Goal: Information Seeking & Learning: Compare options

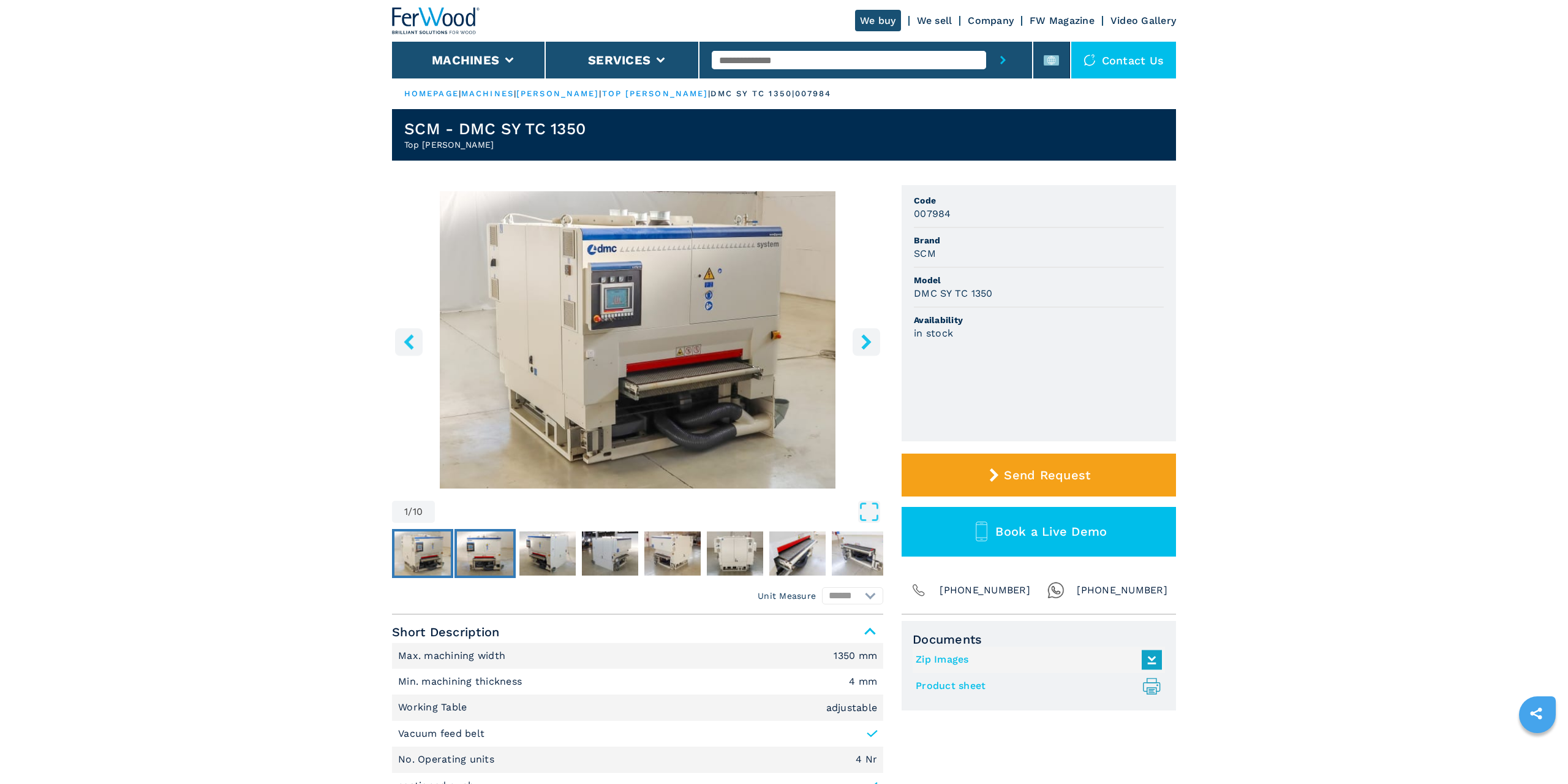
click at [477, 544] on img "Go to Slide 2" at bounding box center [485, 553] width 56 height 44
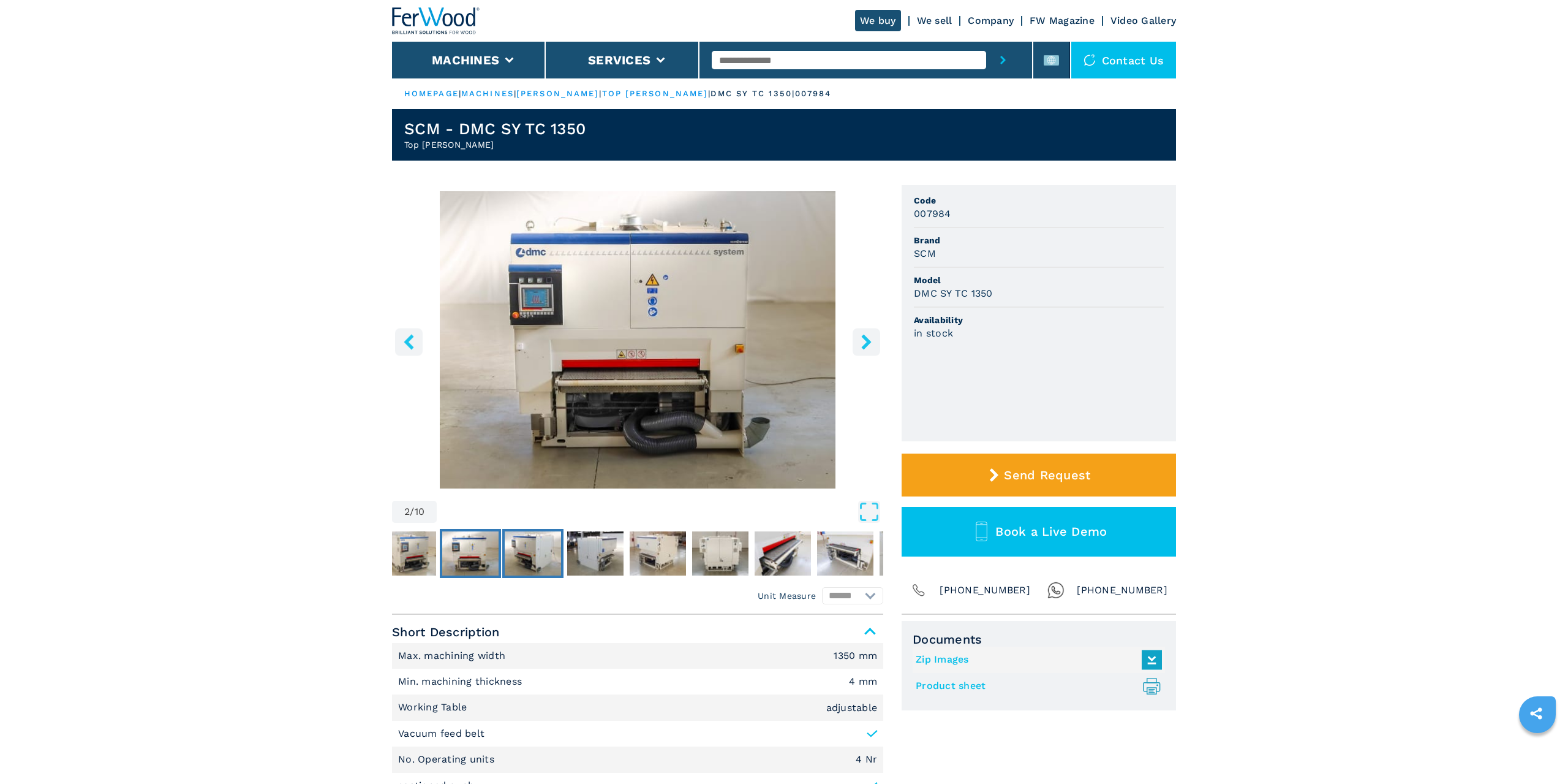
click at [519, 551] on img "Go to Slide 3" at bounding box center [533, 553] width 56 height 44
click at [529, 541] on img "Go to Slide 3" at bounding box center [533, 553] width 56 height 44
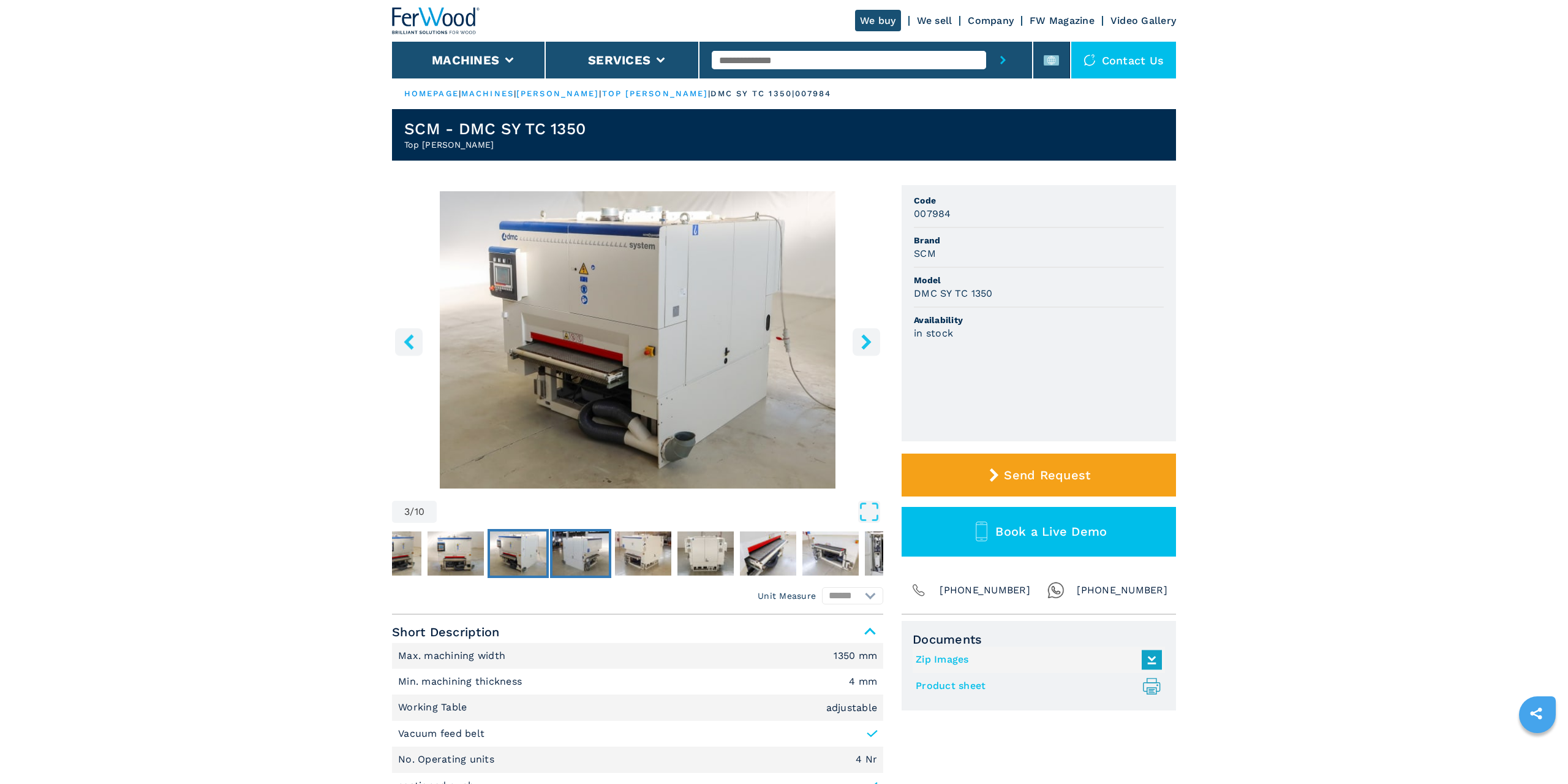
click at [573, 550] on img "Go to Slide 4" at bounding box center [581, 553] width 56 height 44
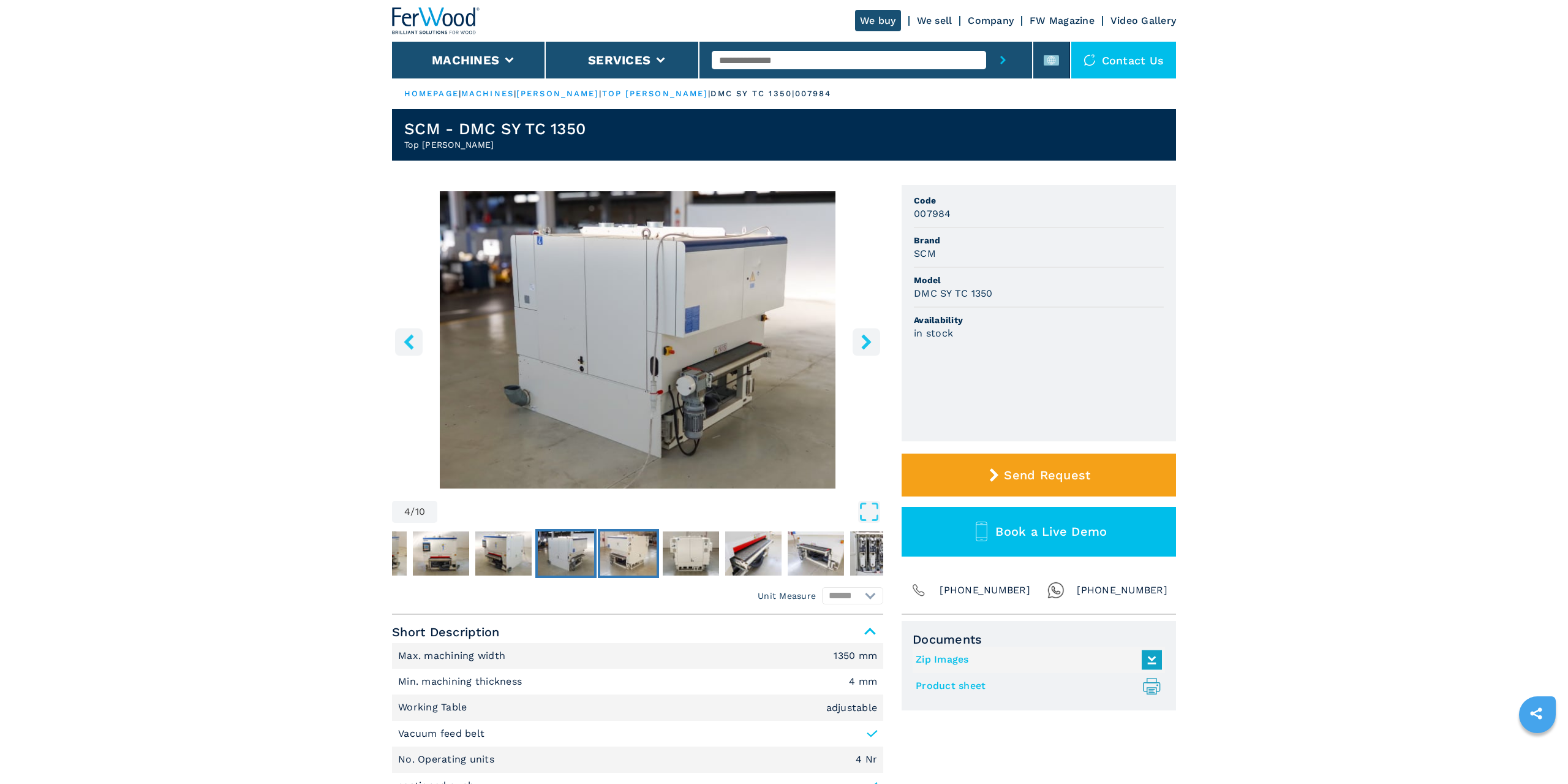
click at [617, 556] on img "Go to Slide 5" at bounding box center [629, 553] width 56 height 44
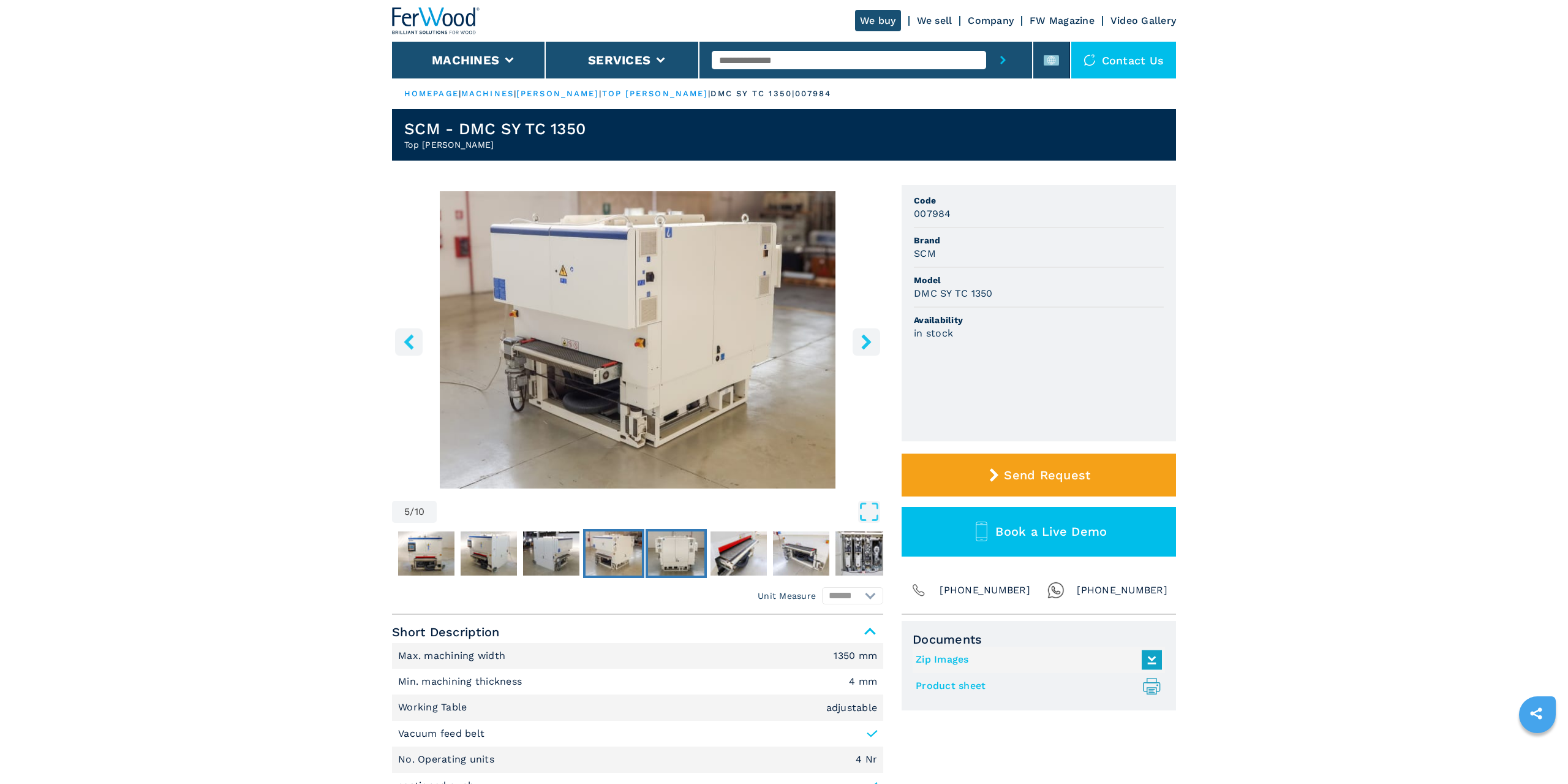
click at [663, 550] on img "Go to Slide 6" at bounding box center [676, 553] width 56 height 44
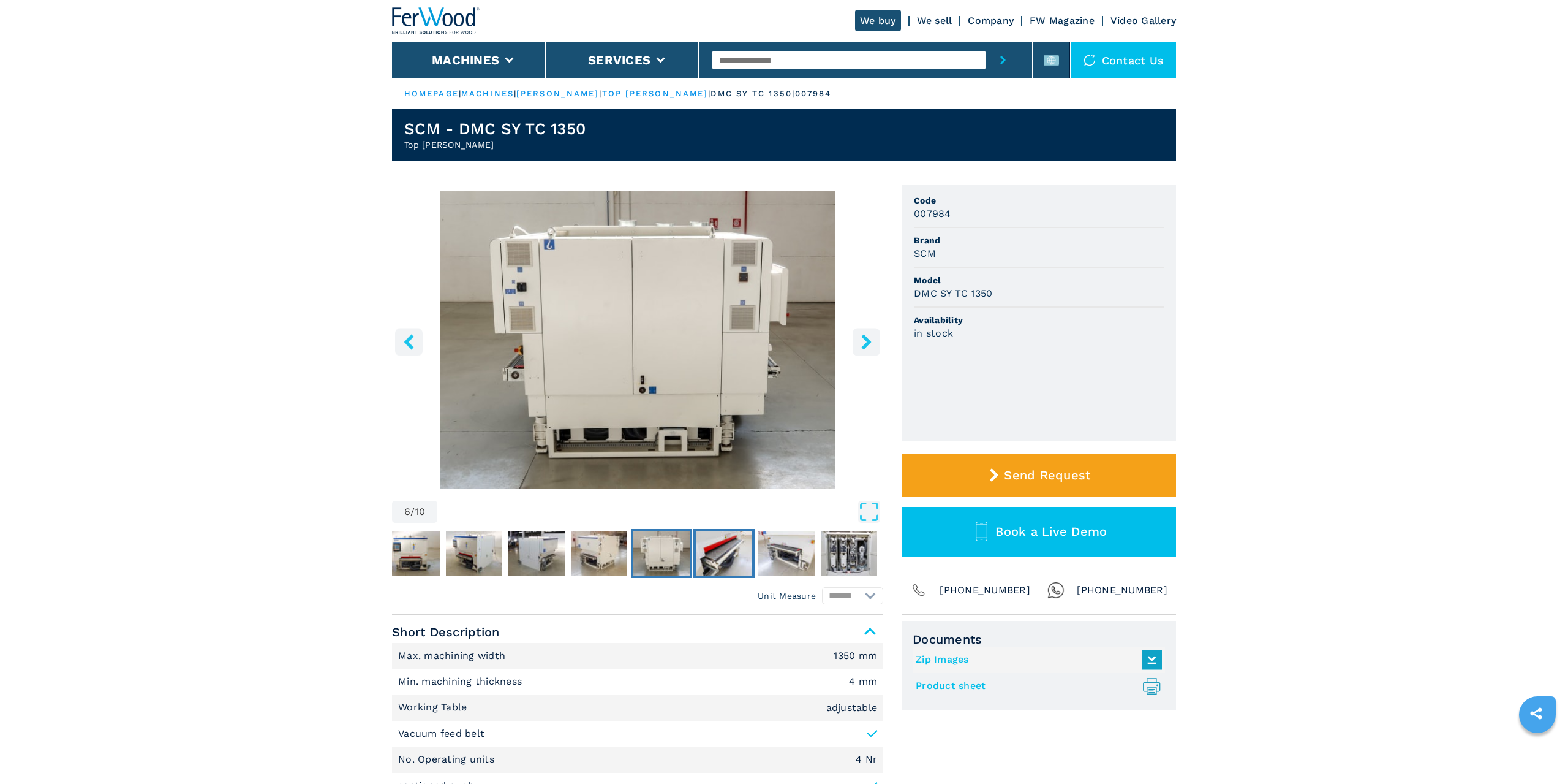
click at [717, 546] on img "Go to Slide 7" at bounding box center [724, 553] width 56 height 44
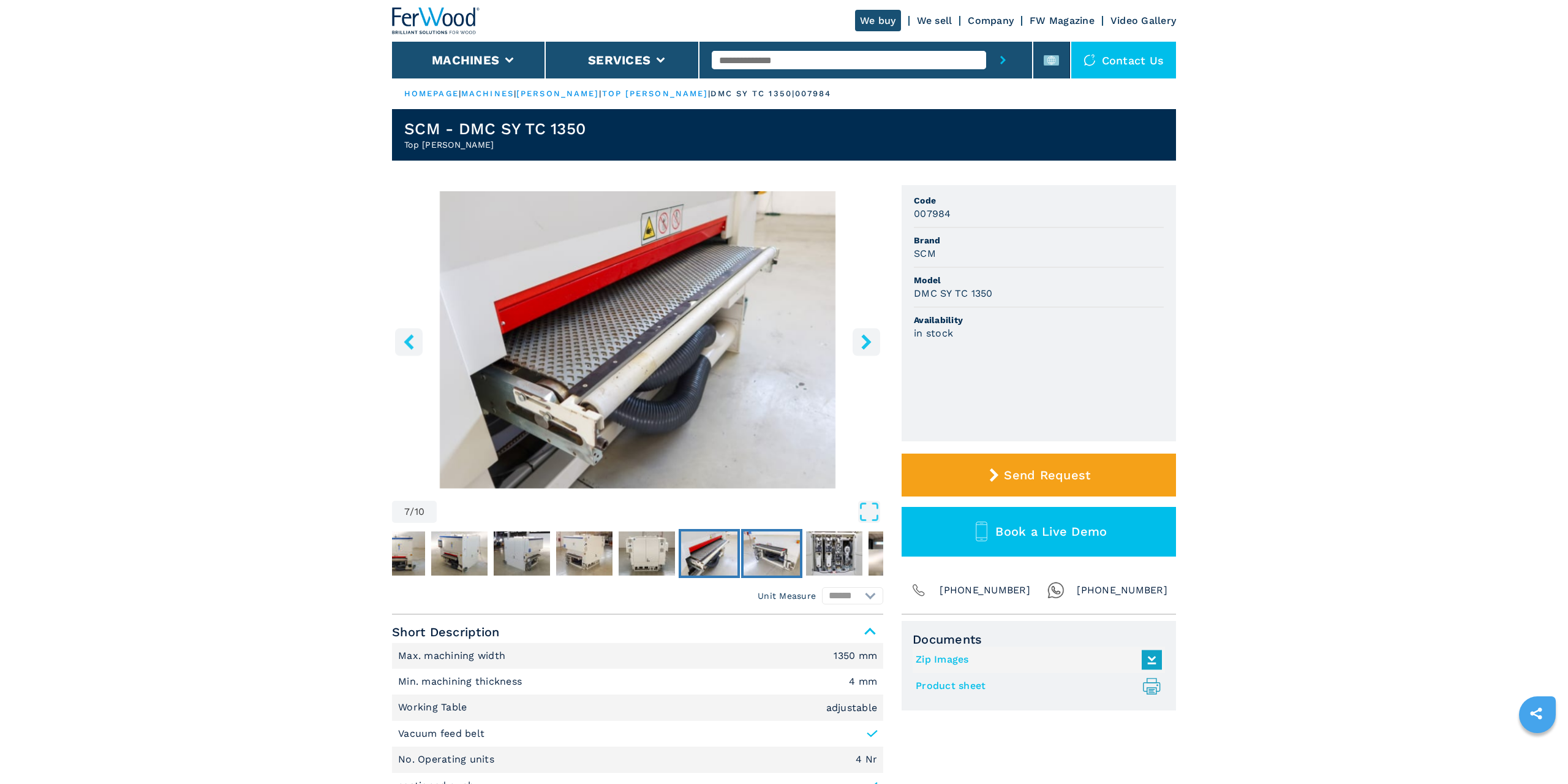
click at [772, 547] on img "Go to Slide 8" at bounding box center [771, 553] width 56 height 44
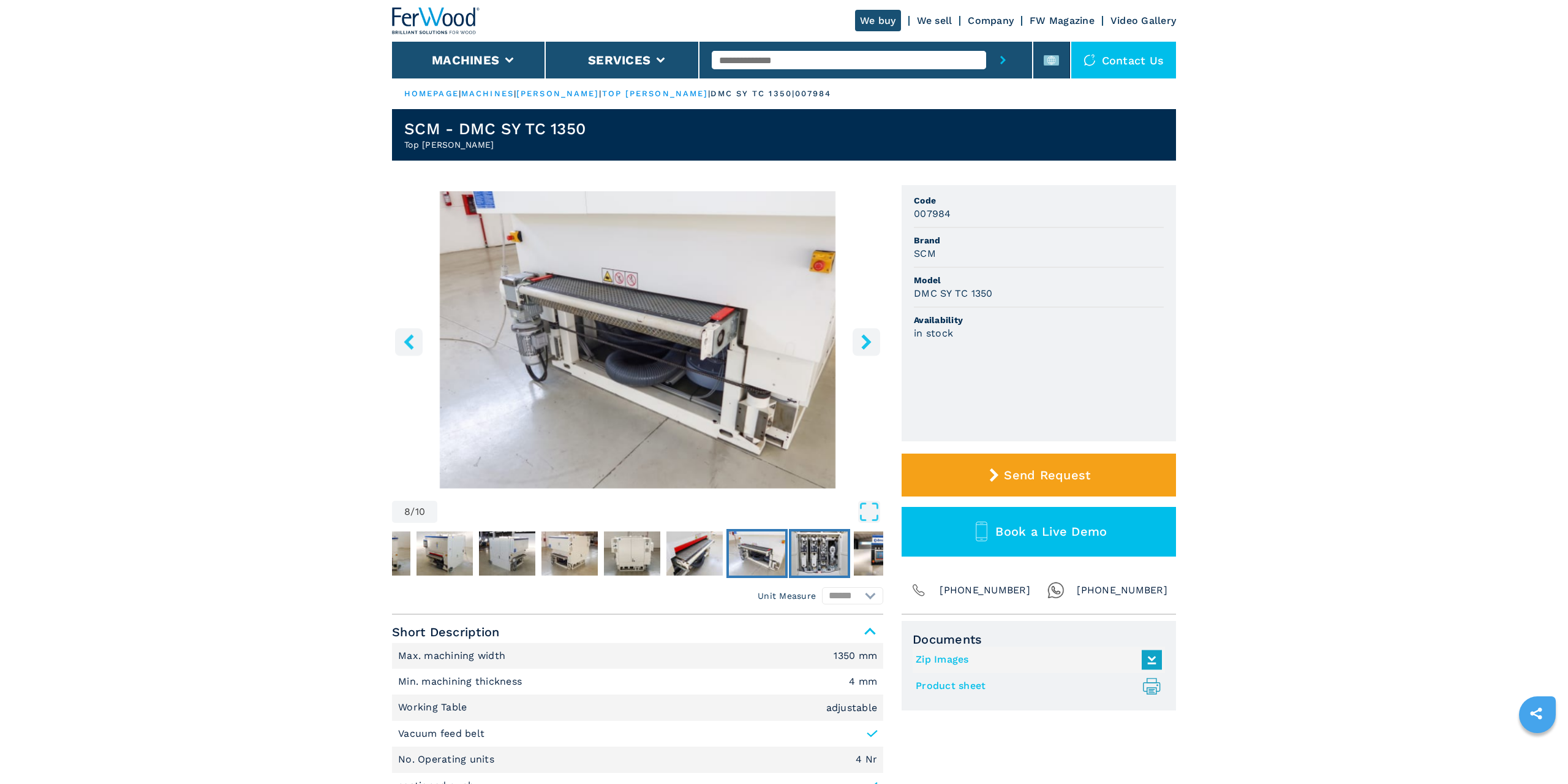
click at [826, 542] on img "Go to Slide 9" at bounding box center [819, 553] width 56 height 44
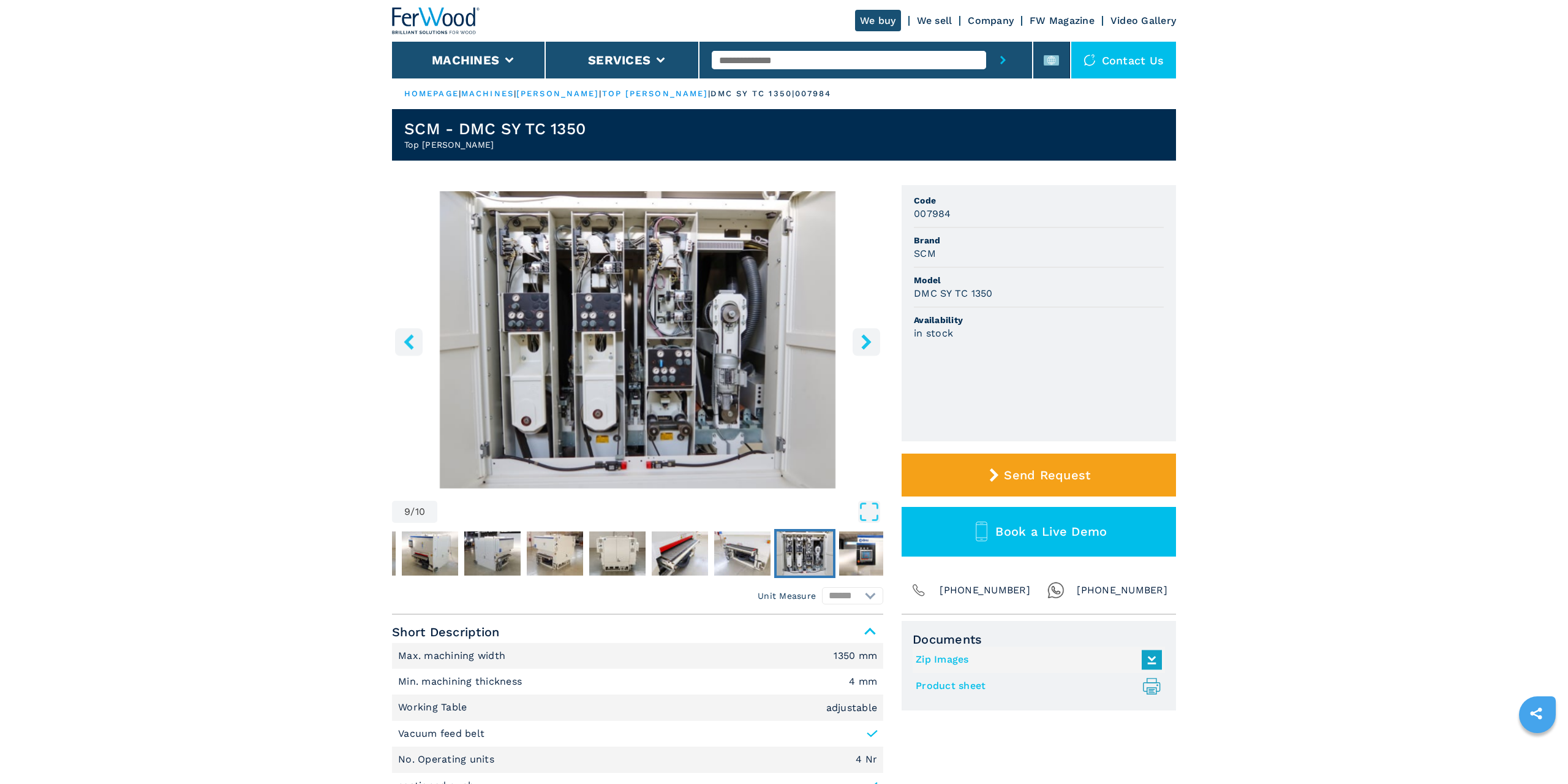
click at [834, 550] on button "Go to Slide 9" at bounding box center [805, 554] width 61 height 49
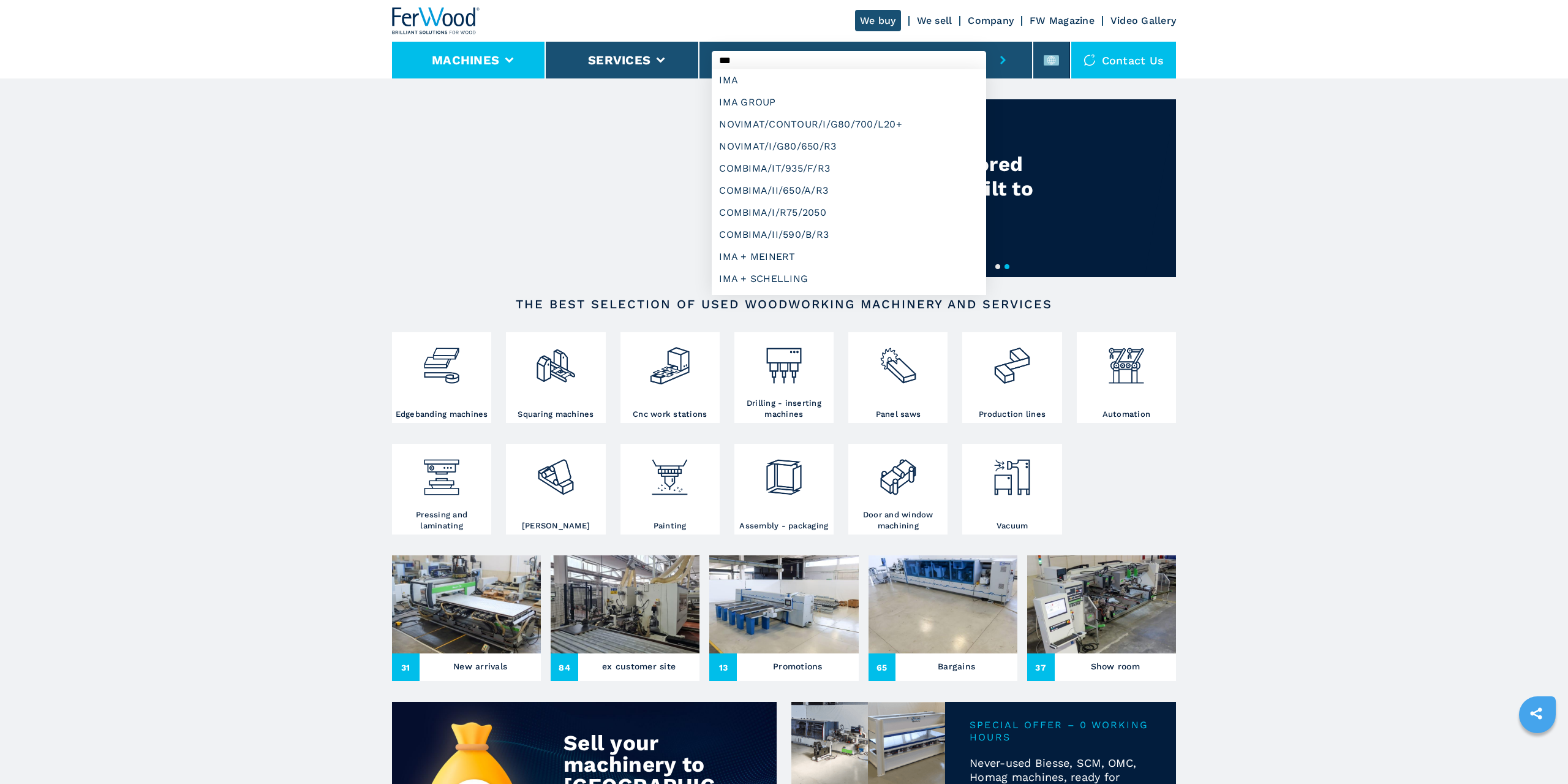
type input "***"
click at [433, 66] on button "Machines" at bounding box center [465, 60] width 67 height 15
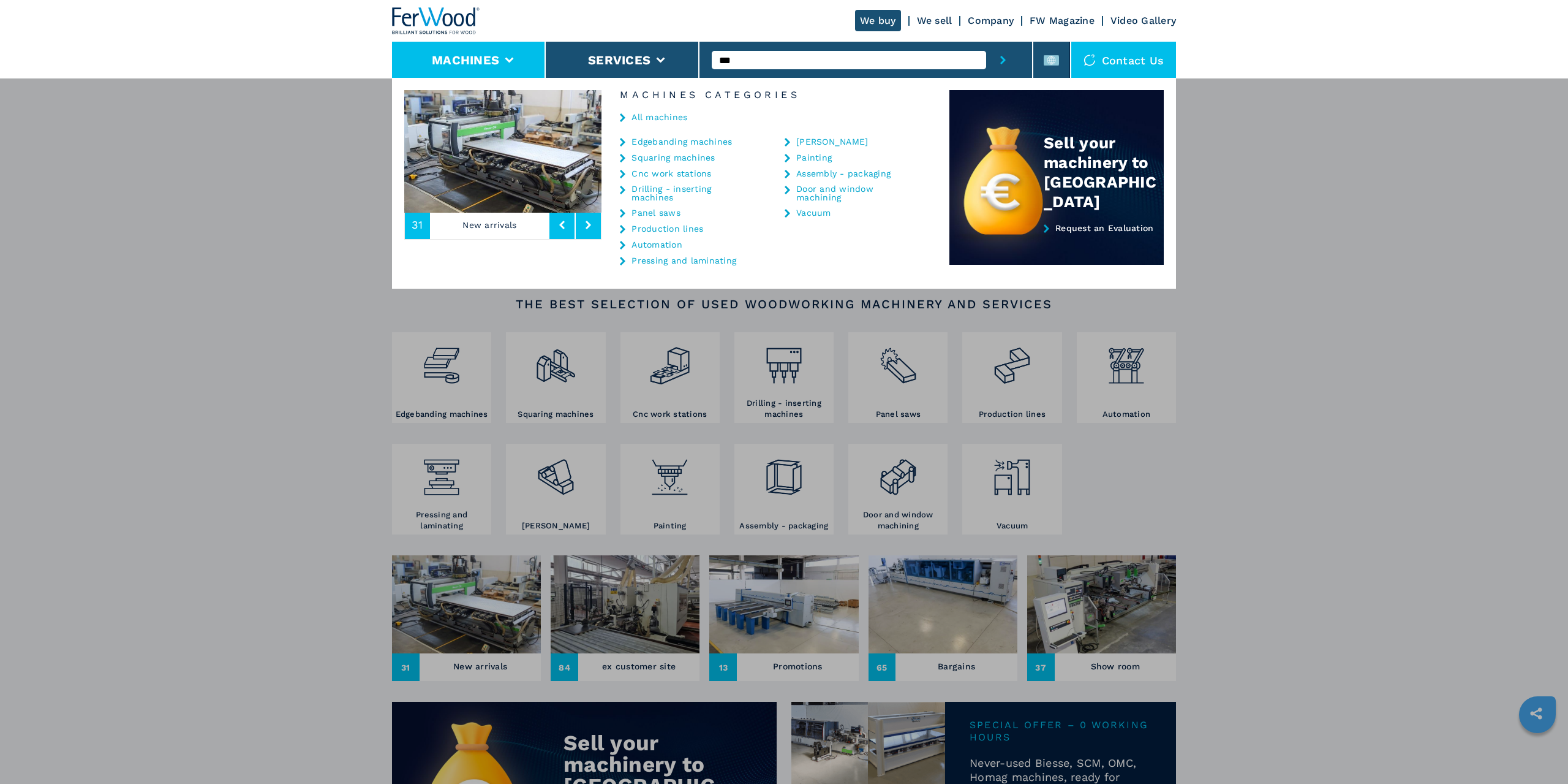
click at [670, 140] on link "Edgebanding machines" at bounding box center [681, 142] width 101 height 9
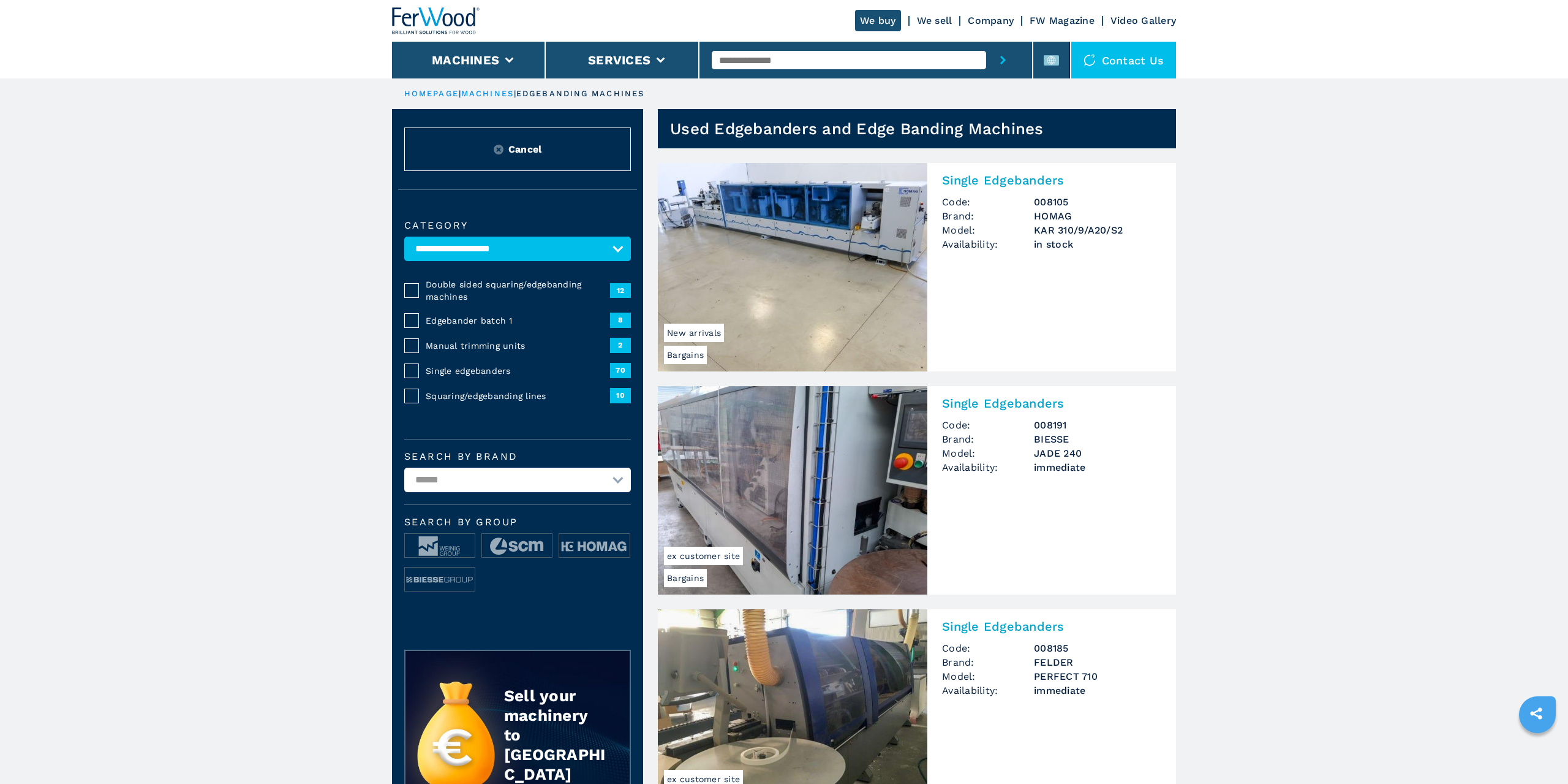
click at [404, 468] on select "**********" at bounding box center [517, 480] width 226 height 24
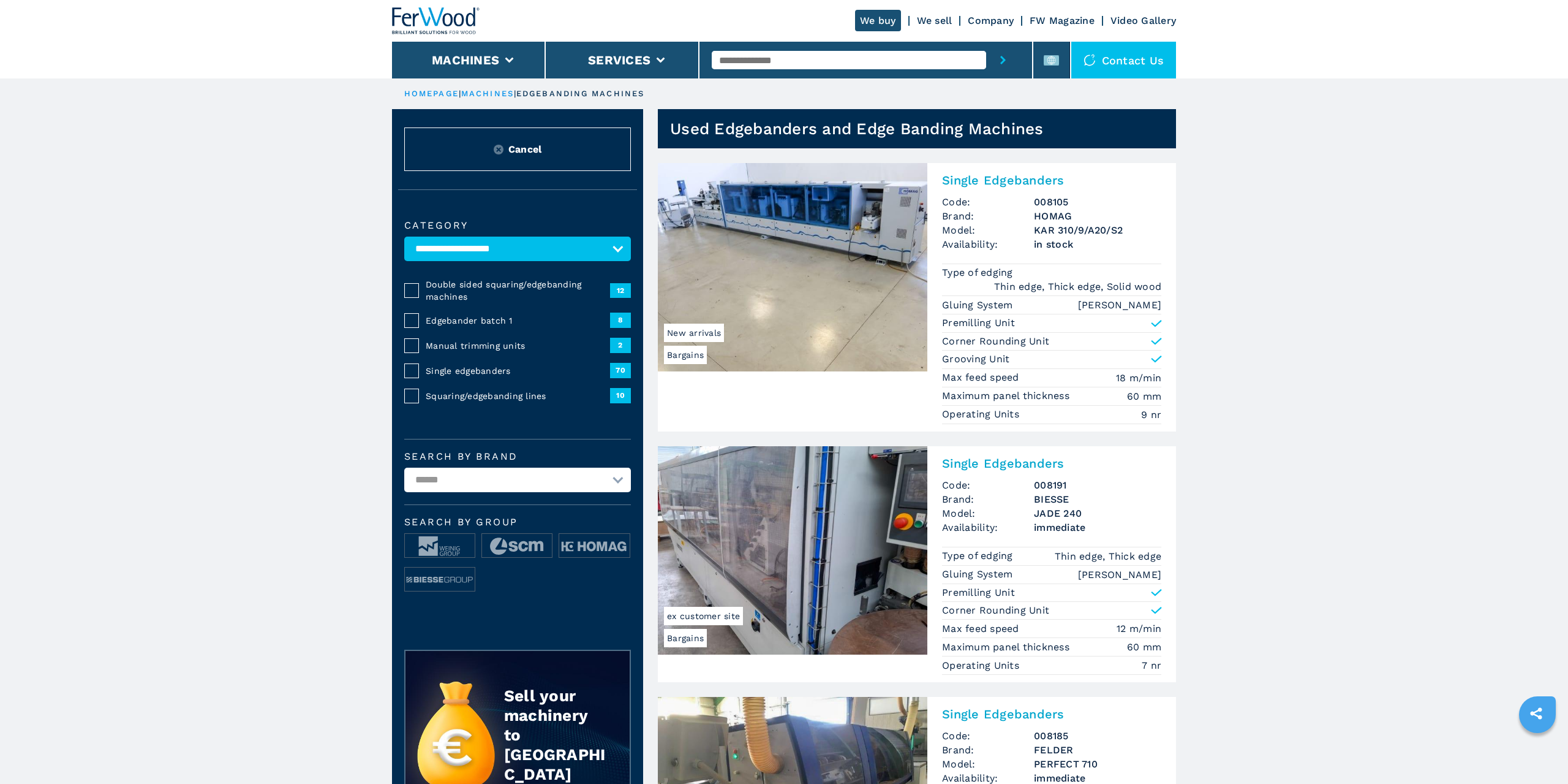
select select "***"
click option "***" at bounding box center [0, 0] width 0 height 0
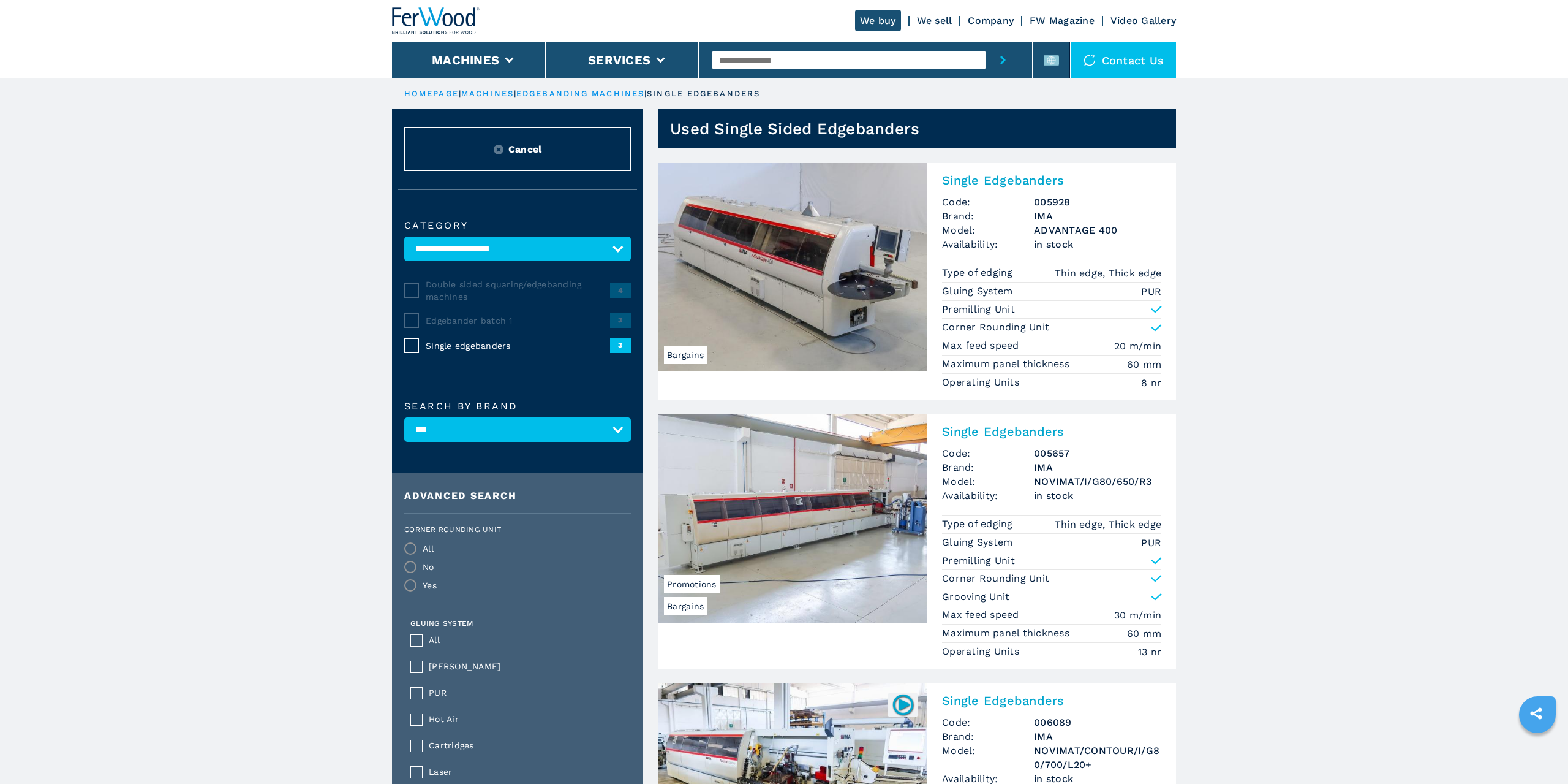
click at [988, 432] on h2 "Single Edgebanders" at bounding box center [1051, 431] width 220 height 15
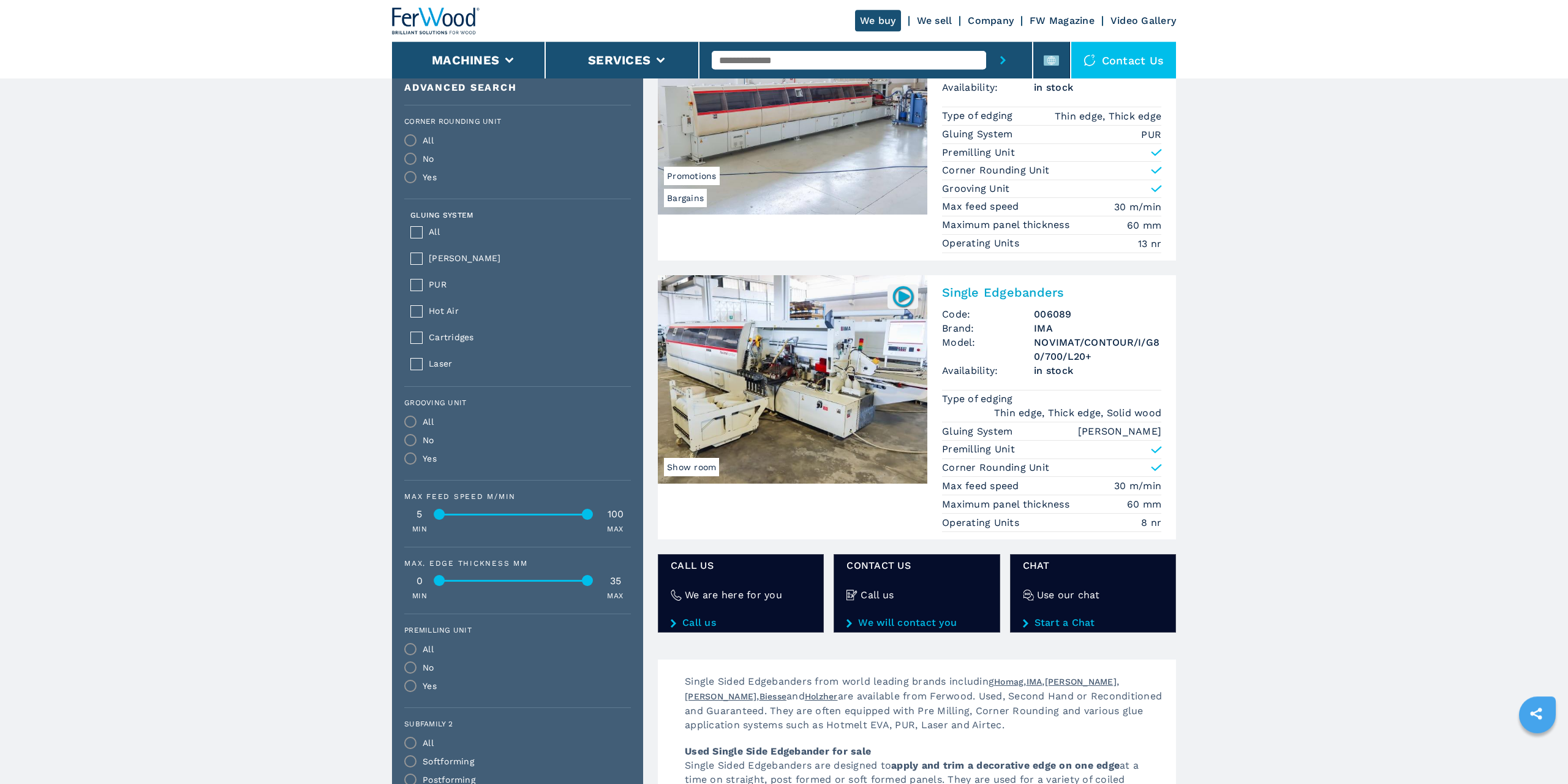
scroll to position [626, 0]
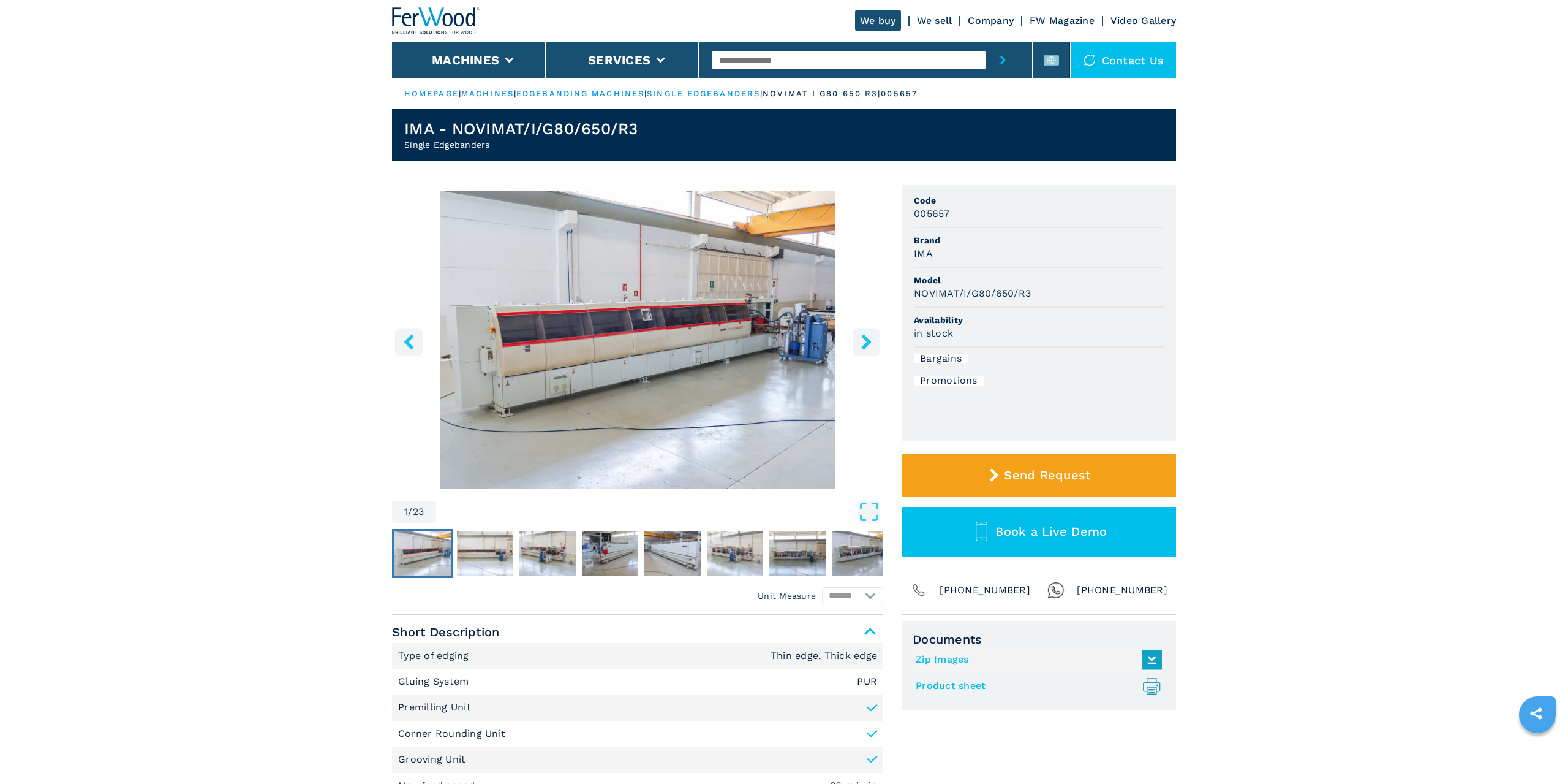
click at [586, 308] on img "Go to Slide 1" at bounding box center [638, 340] width 491 height 298
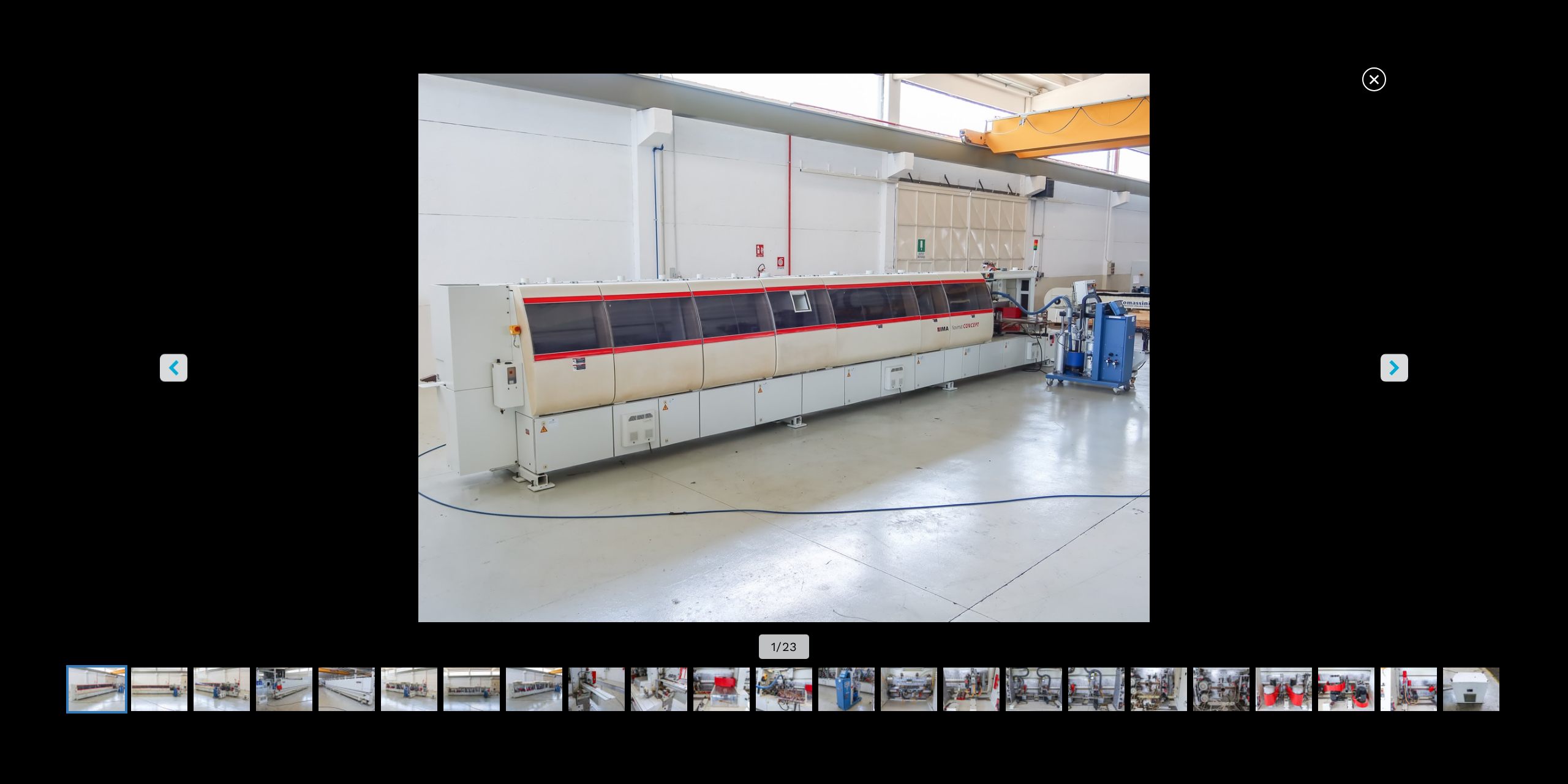
click at [1397, 366] on icon "right-button" at bounding box center [1394, 368] width 10 height 16
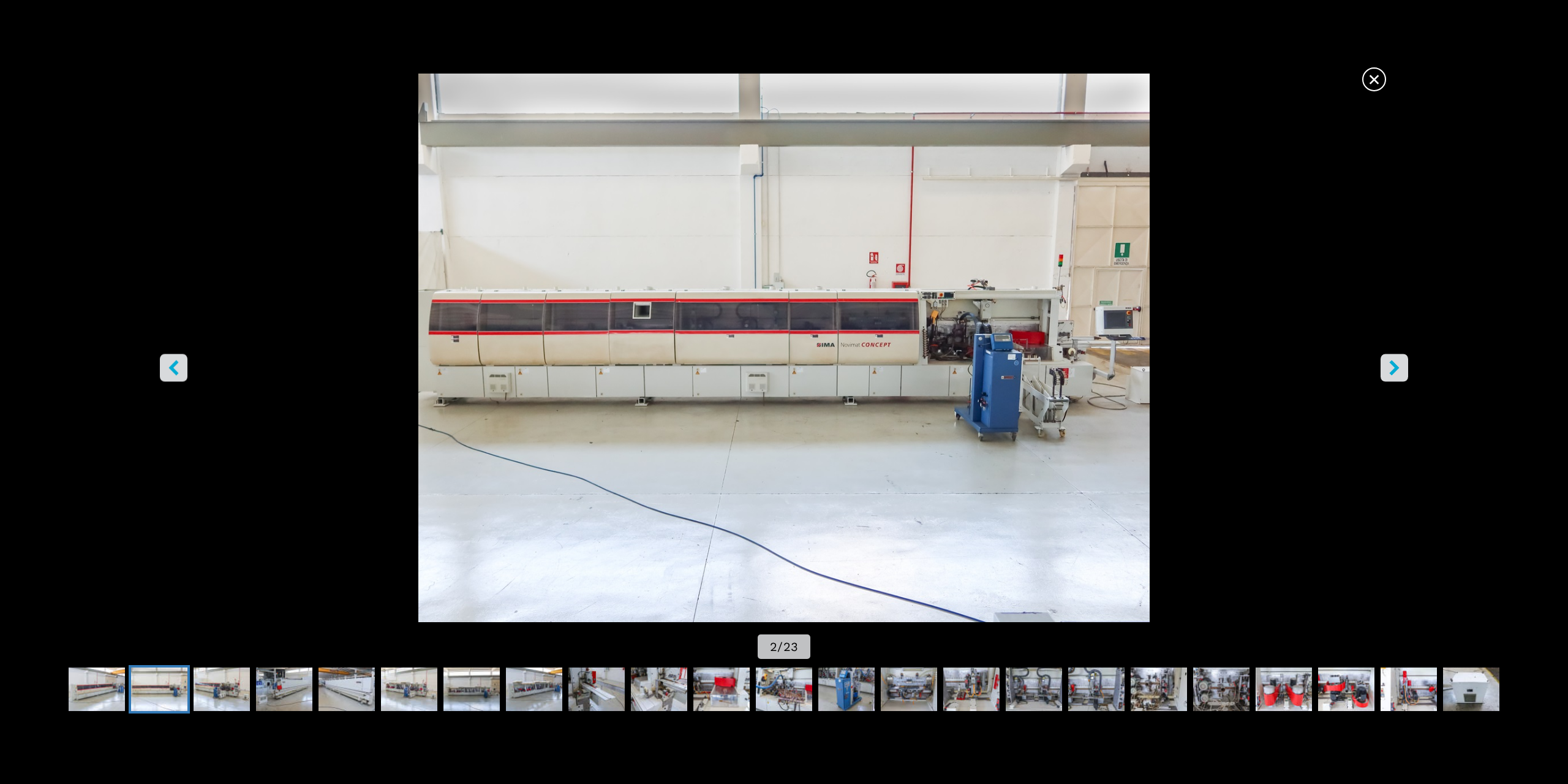
click at [1397, 366] on icon "right-button" at bounding box center [1394, 368] width 10 height 16
click at [1392, 363] on icon "right-button" at bounding box center [1394, 368] width 10 height 16
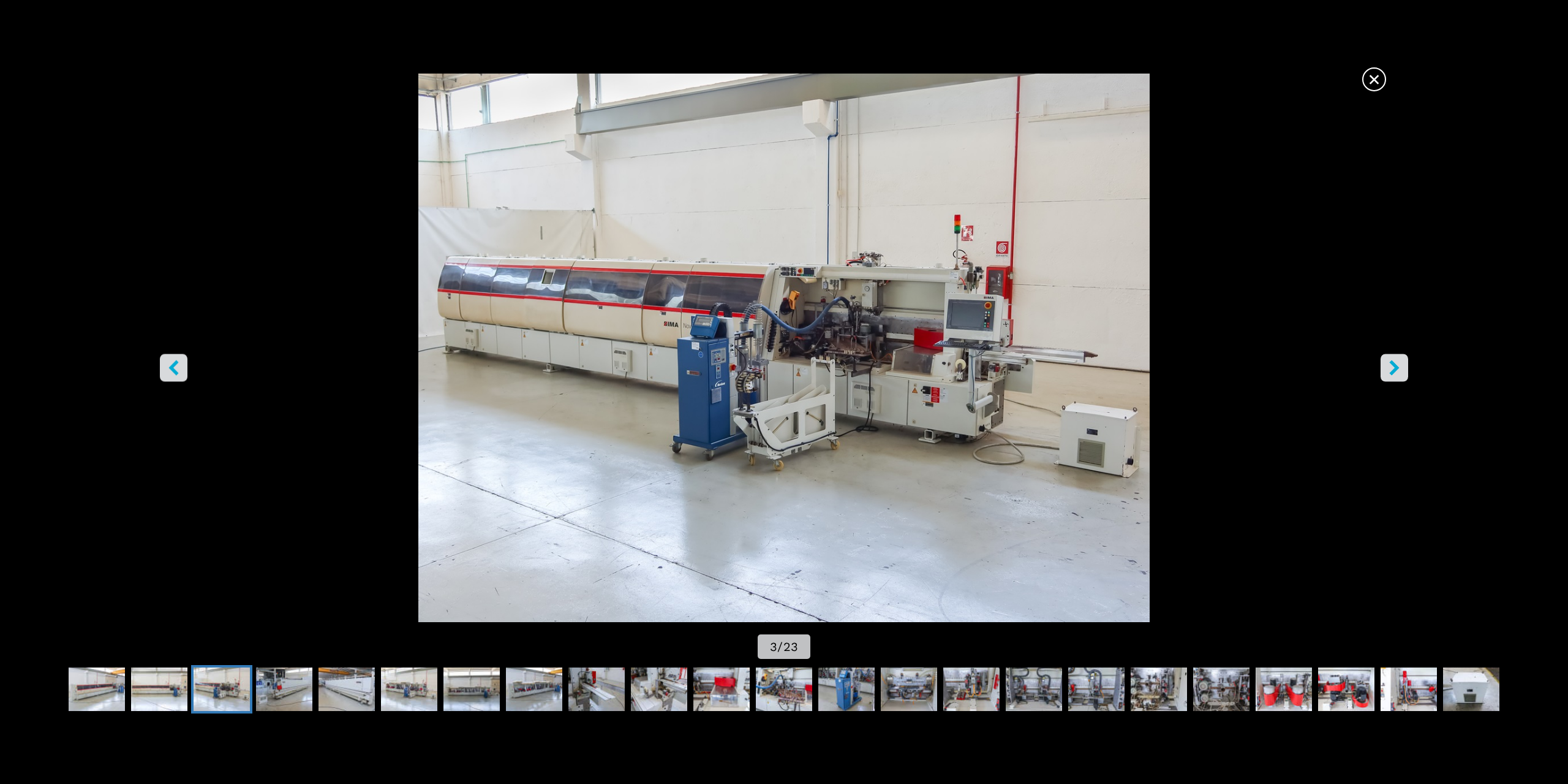
click at [1392, 363] on icon "right-button" at bounding box center [1394, 368] width 10 height 16
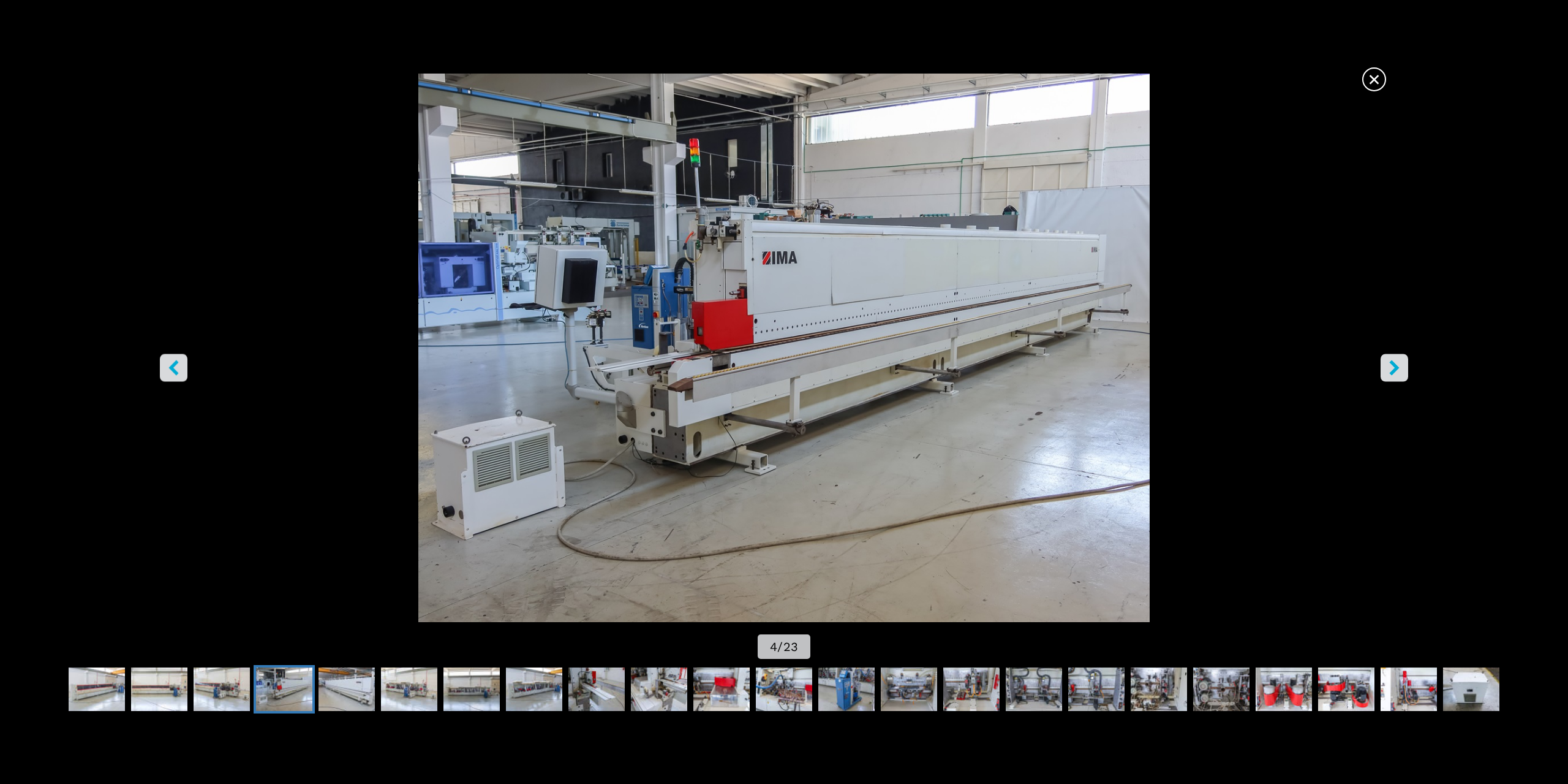
click at [1392, 363] on icon "right-button" at bounding box center [1394, 368] width 10 height 16
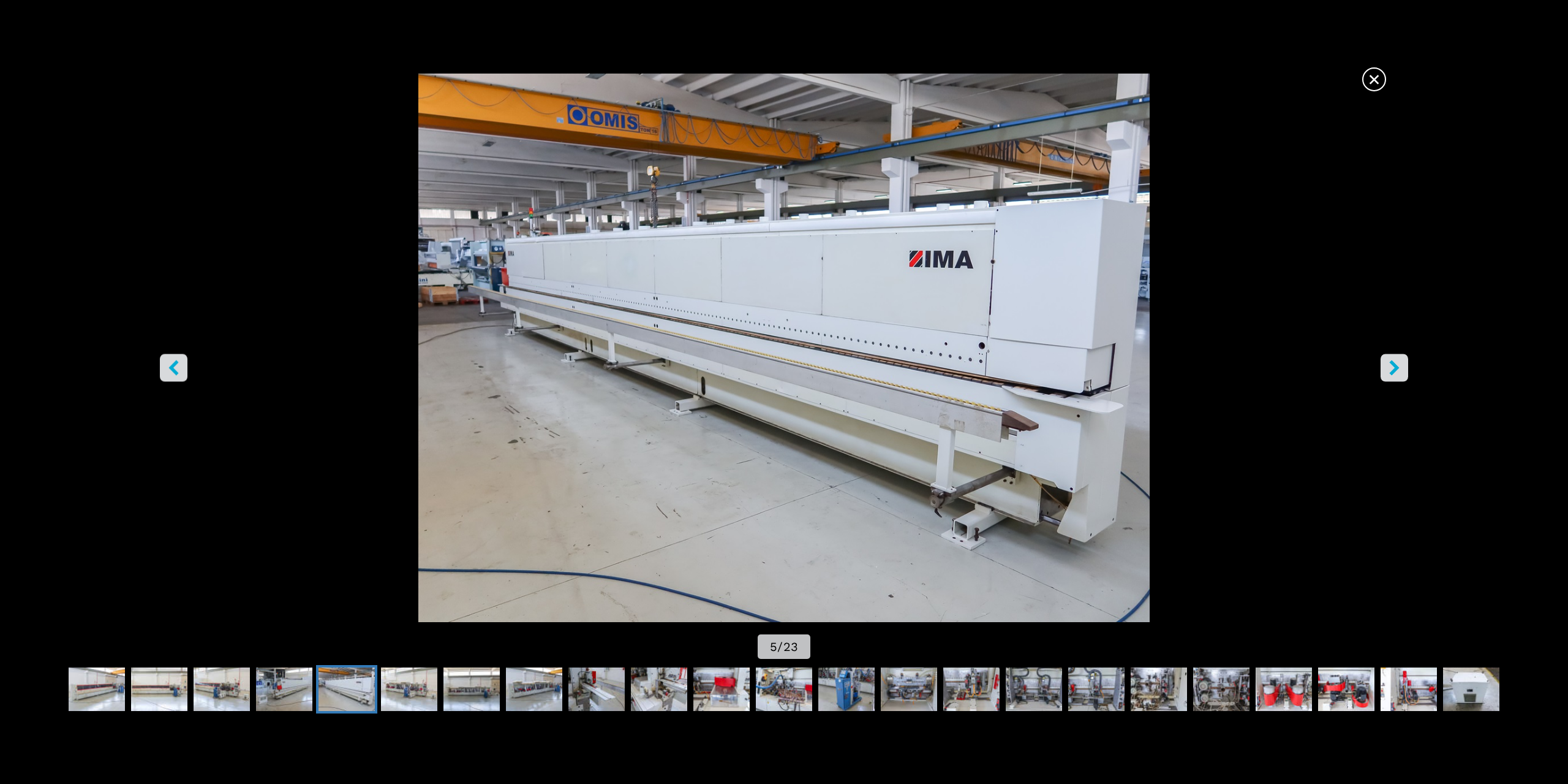
click at [1392, 363] on icon "right-button" at bounding box center [1394, 368] width 10 height 16
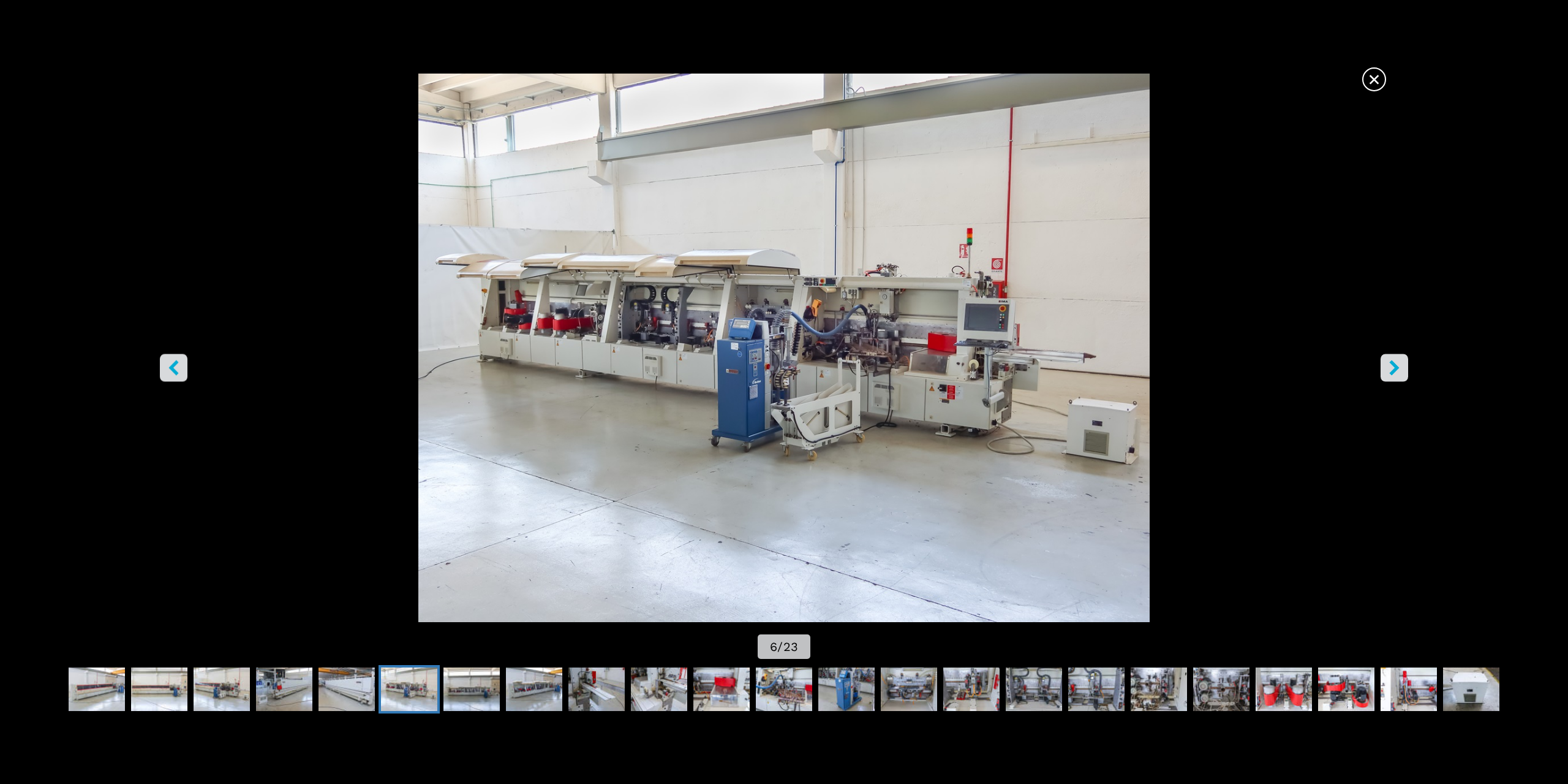
click at [1392, 363] on icon "right-button" at bounding box center [1394, 368] width 10 height 16
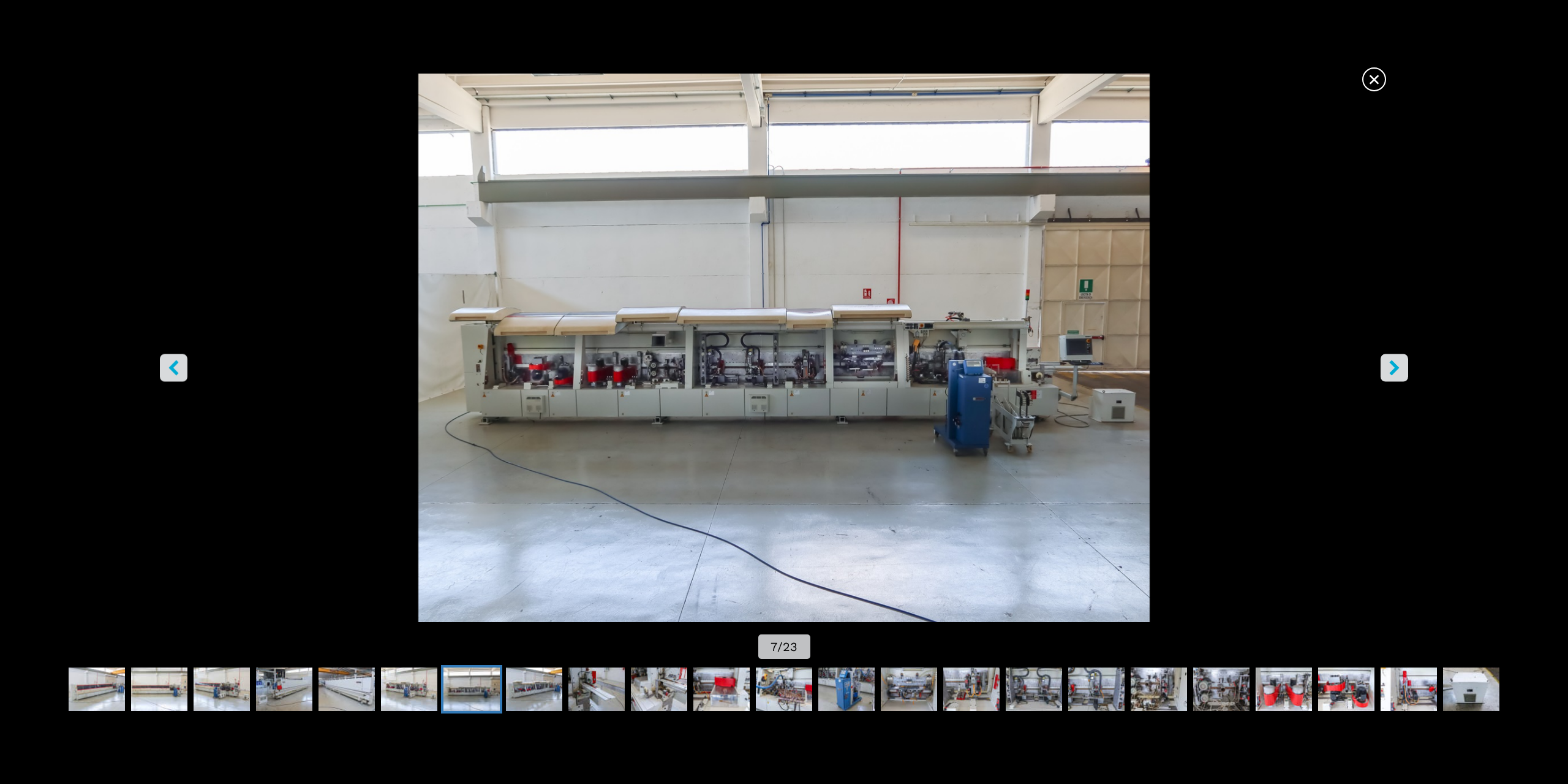
click at [1392, 363] on icon "right-button" at bounding box center [1394, 368] width 10 height 16
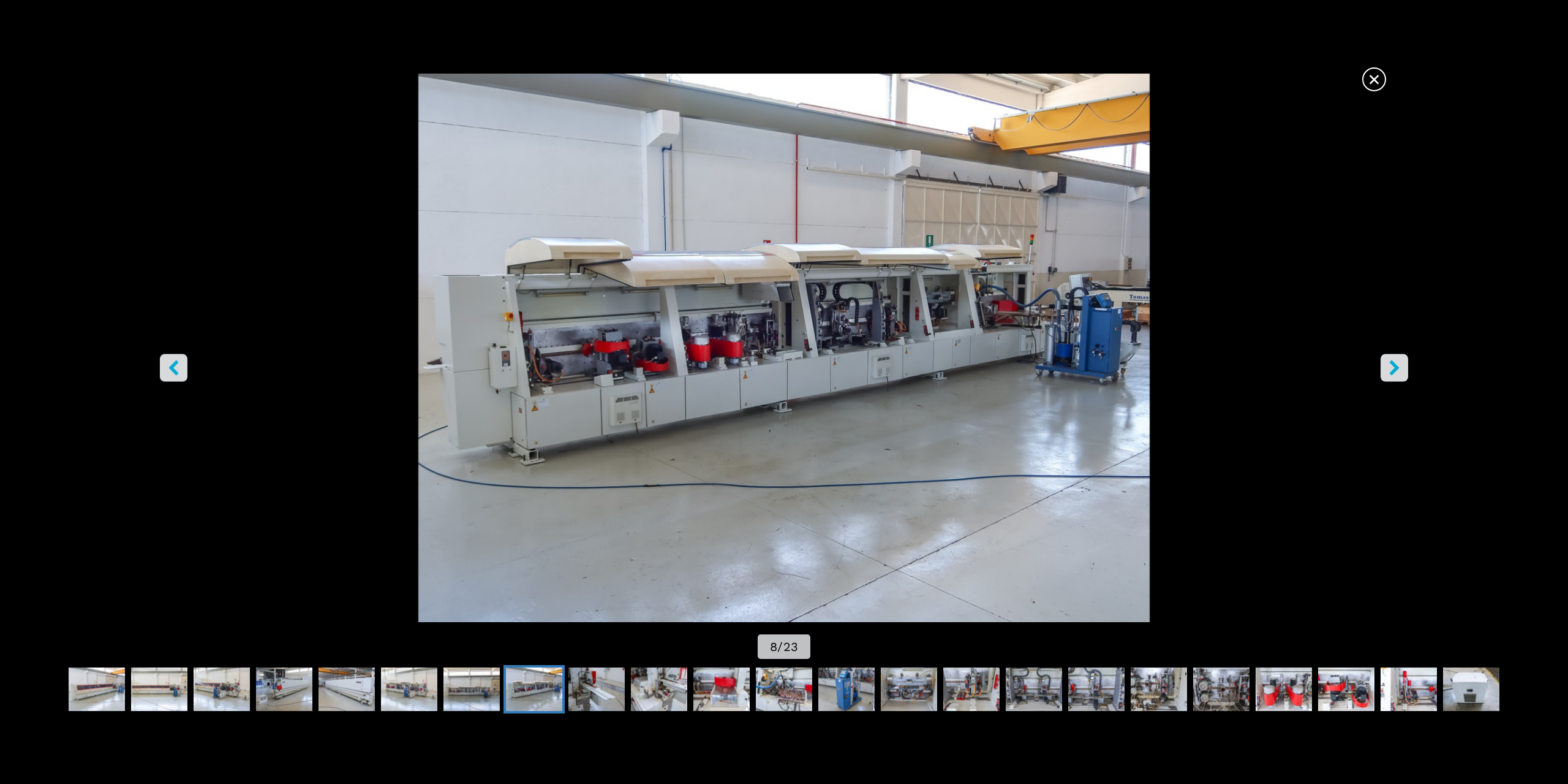
click at [1392, 363] on icon "right-button" at bounding box center [1394, 368] width 10 height 16
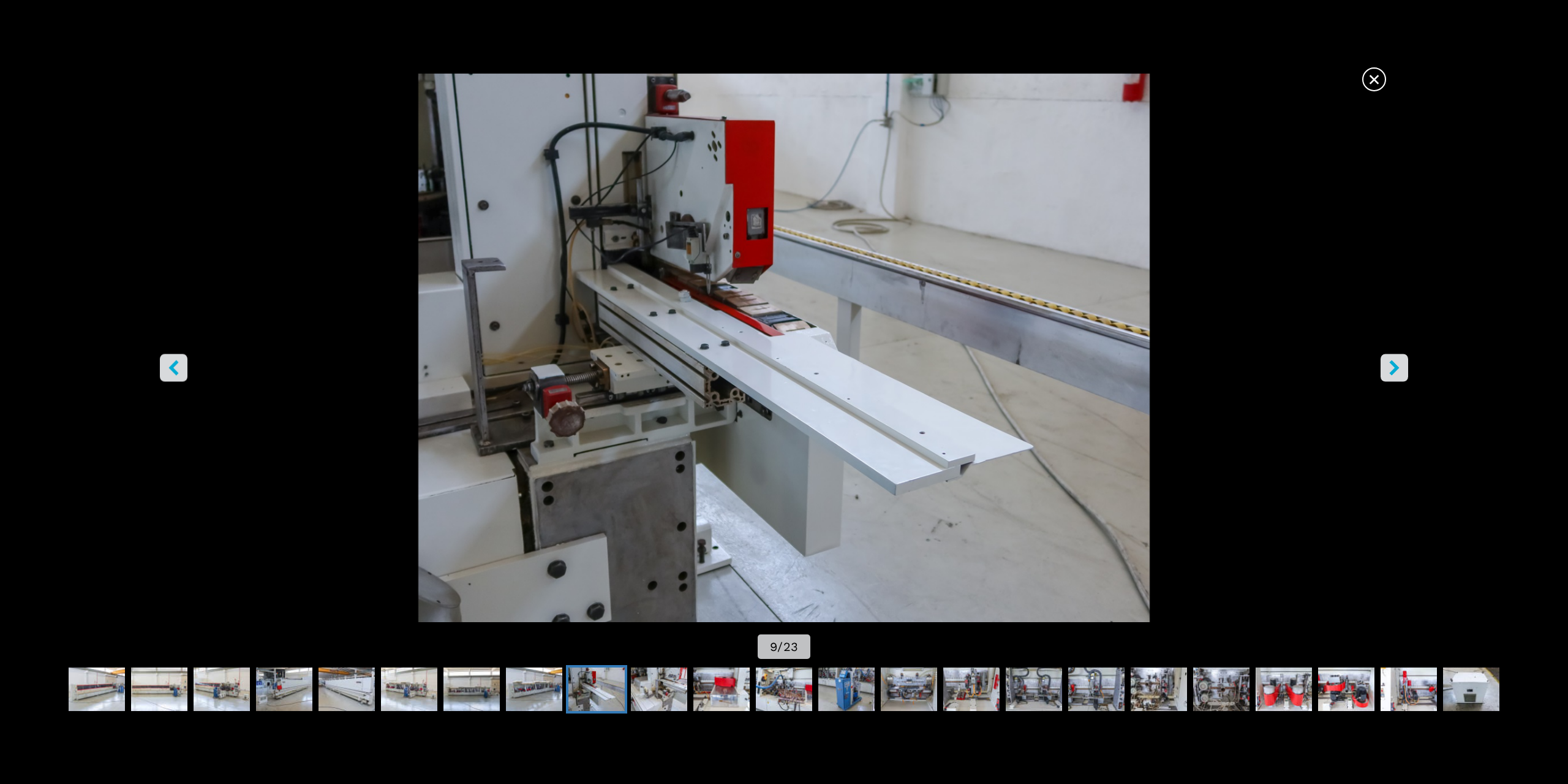
click at [1392, 363] on icon "right-button" at bounding box center [1394, 368] width 10 height 16
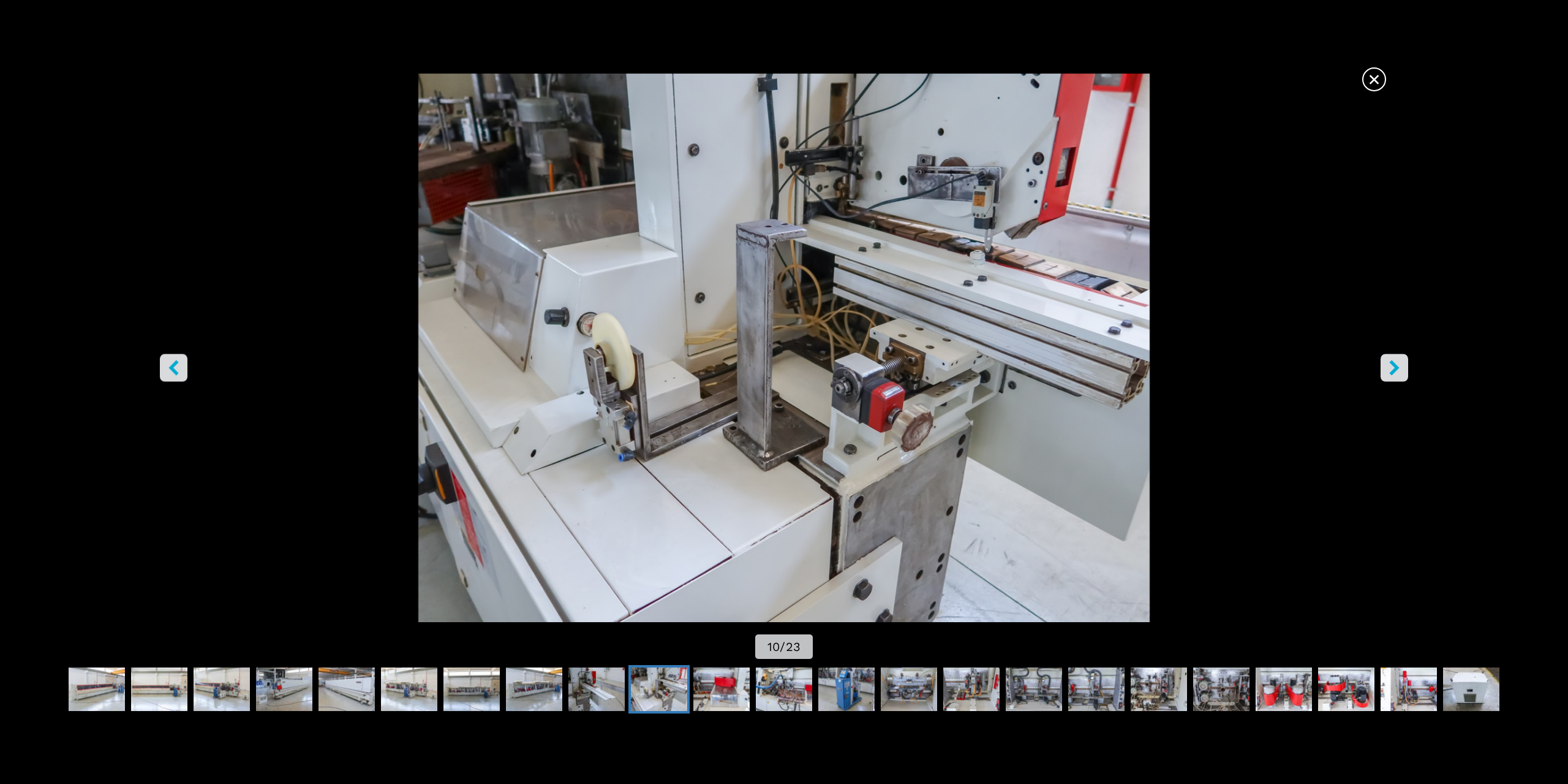
click at [1392, 363] on icon "right-button" at bounding box center [1394, 368] width 10 height 16
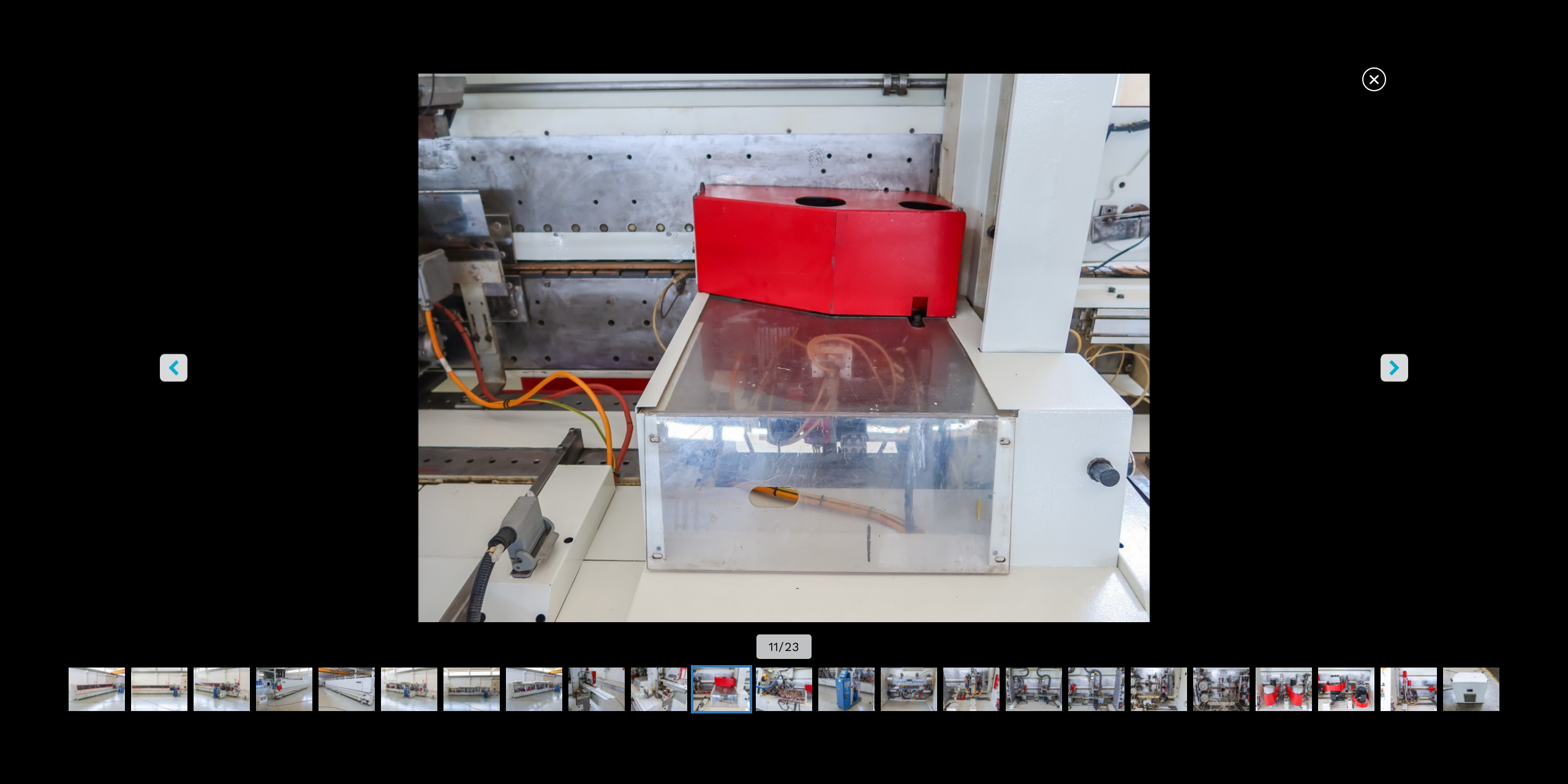
click at [1392, 363] on icon "right-button" at bounding box center [1394, 368] width 10 height 16
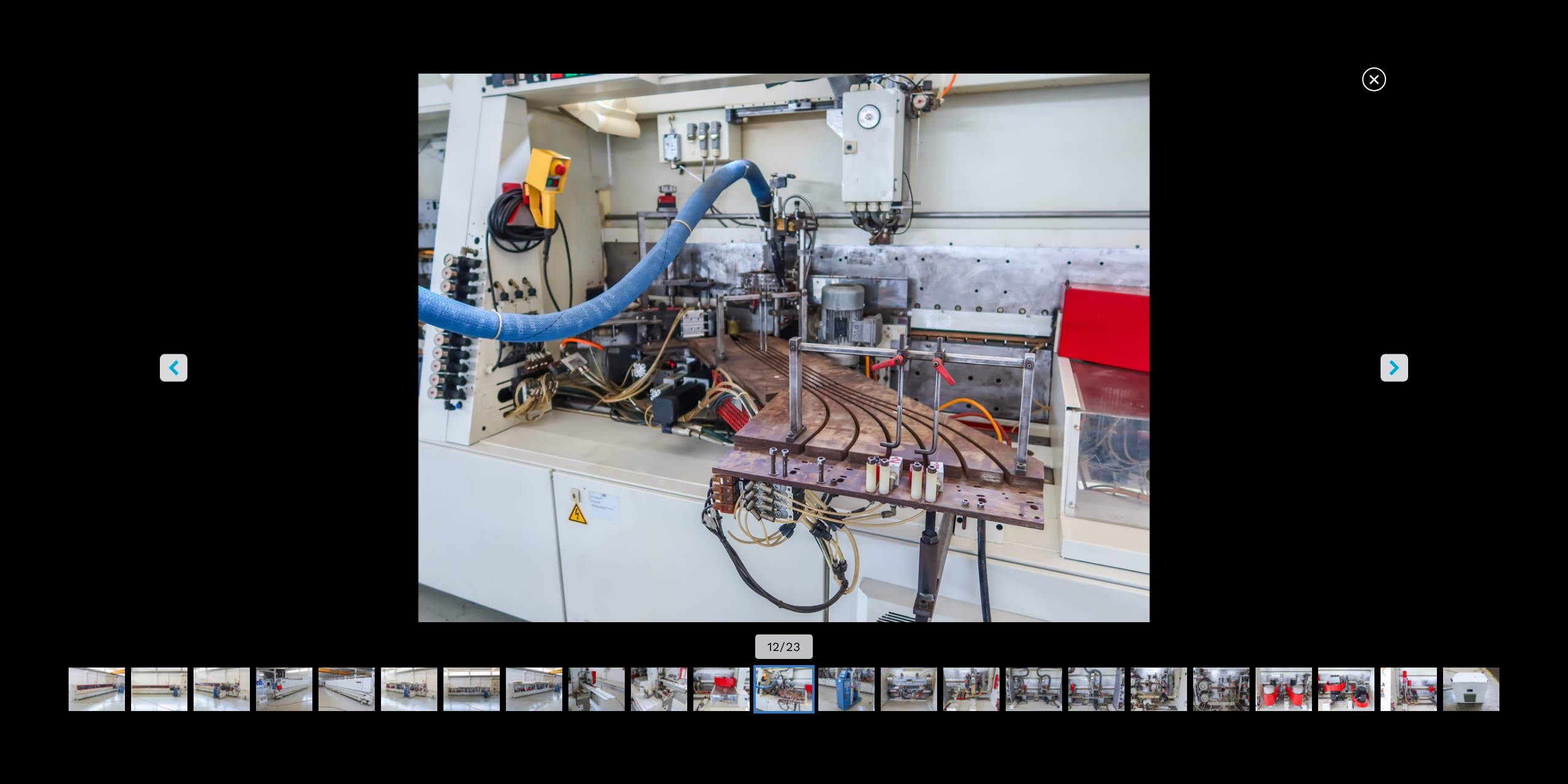
click at [1392, 363] on icon "right-button" at bounding box center [1394, 368] width 10 height 16
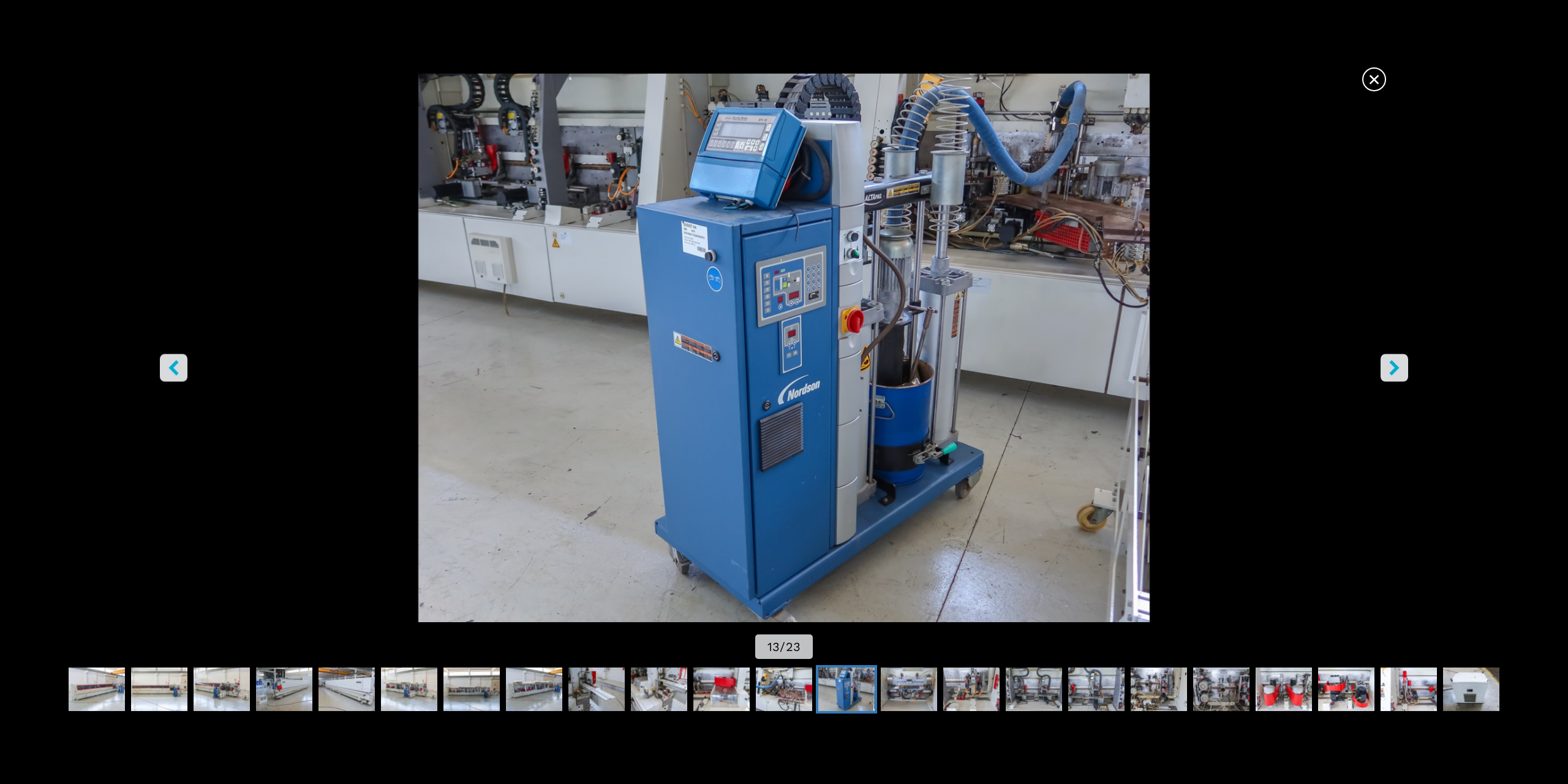
click at [1392, 363] on icon "right-button" at bounding box center [1394, 368] width 10 height 16
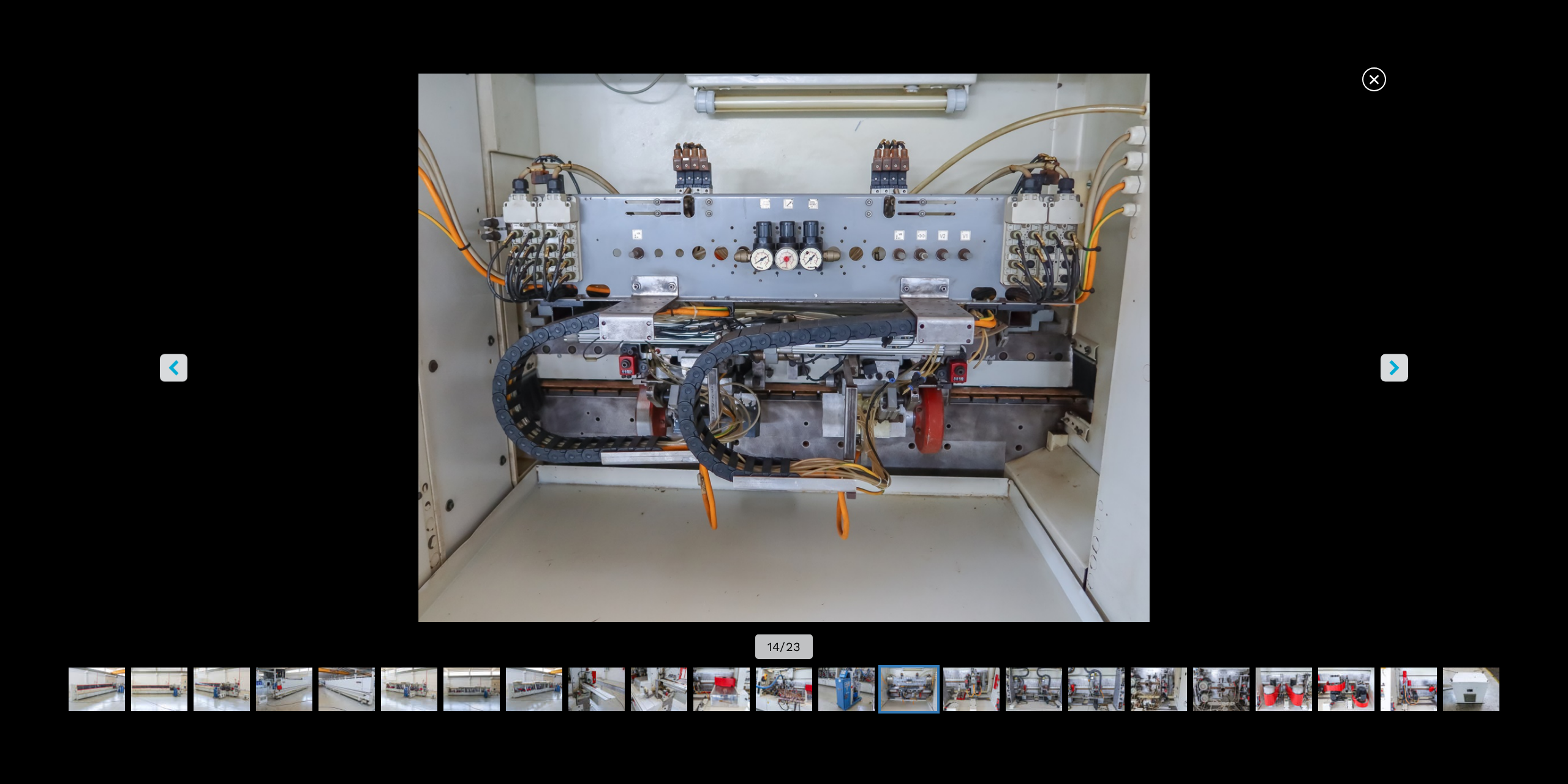
click at [1392, 363] on icon "right-button" at bounding box center [1394, 368] width 10 height 16
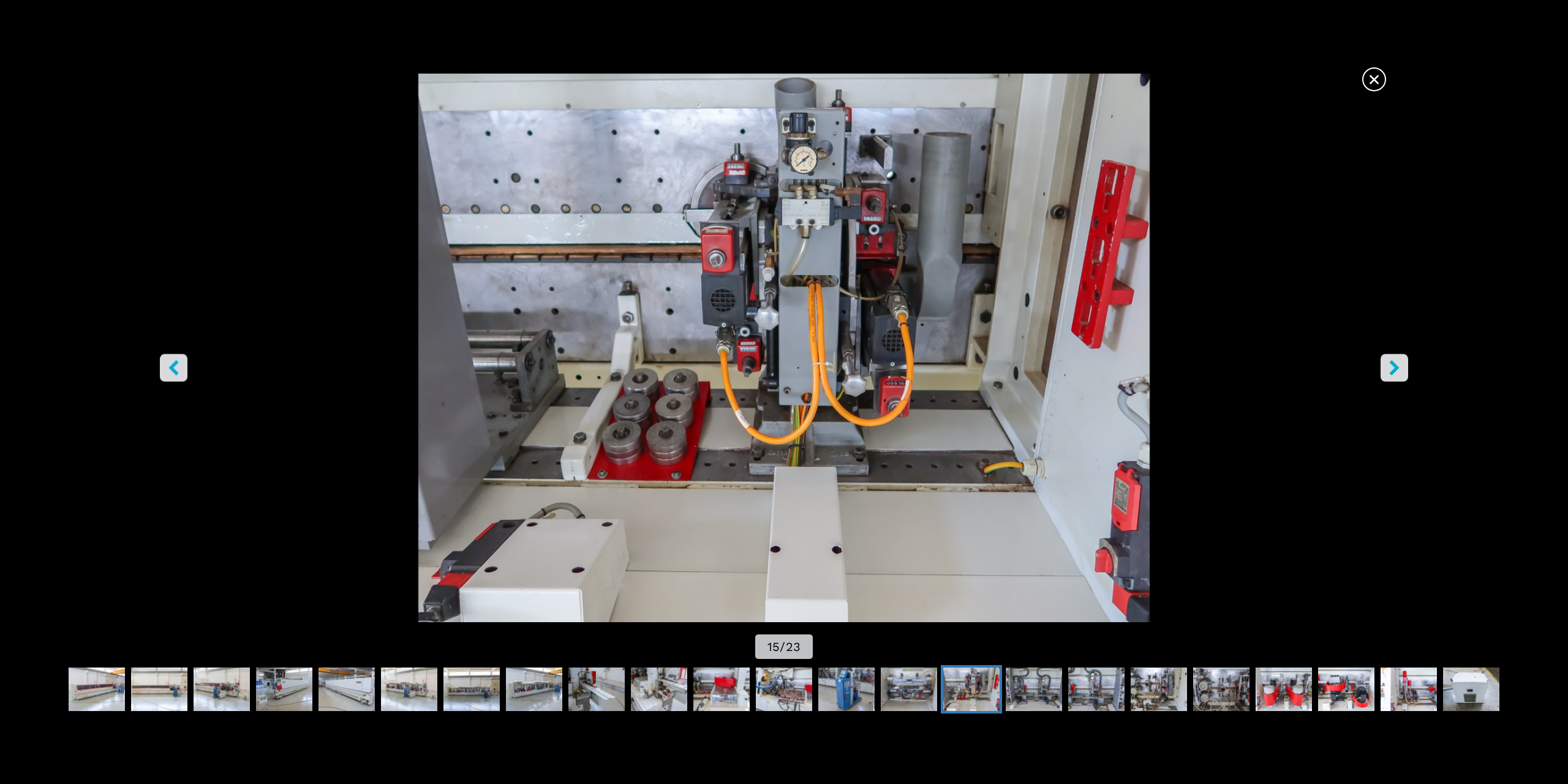
click at [1392, 363] on icon "right-button" at bounding box center [1394, 368] width 10 height 16
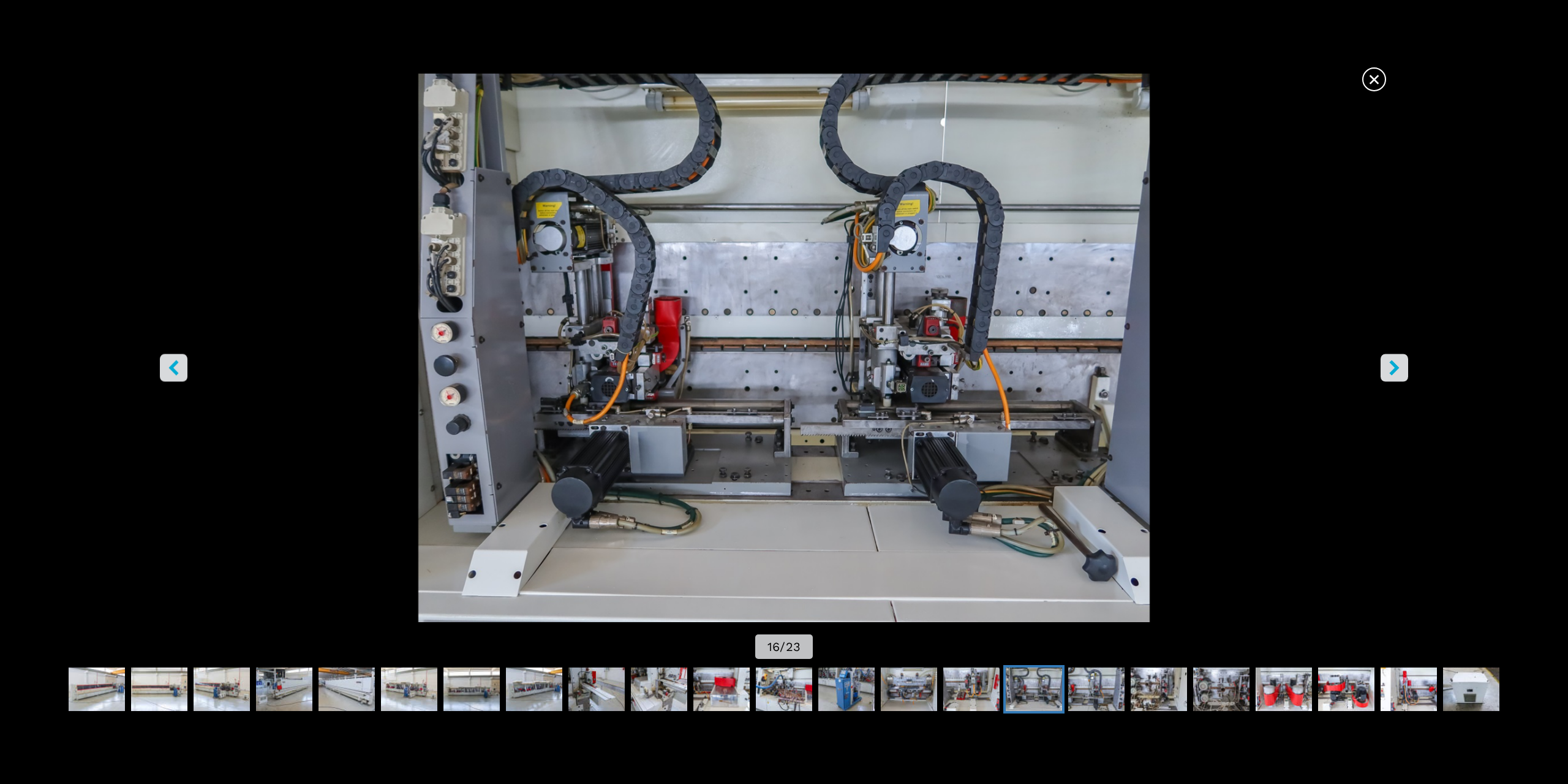
click at [1392, 363] on icon "right-button" at bounding box center [1394, 368] width 10 height 16
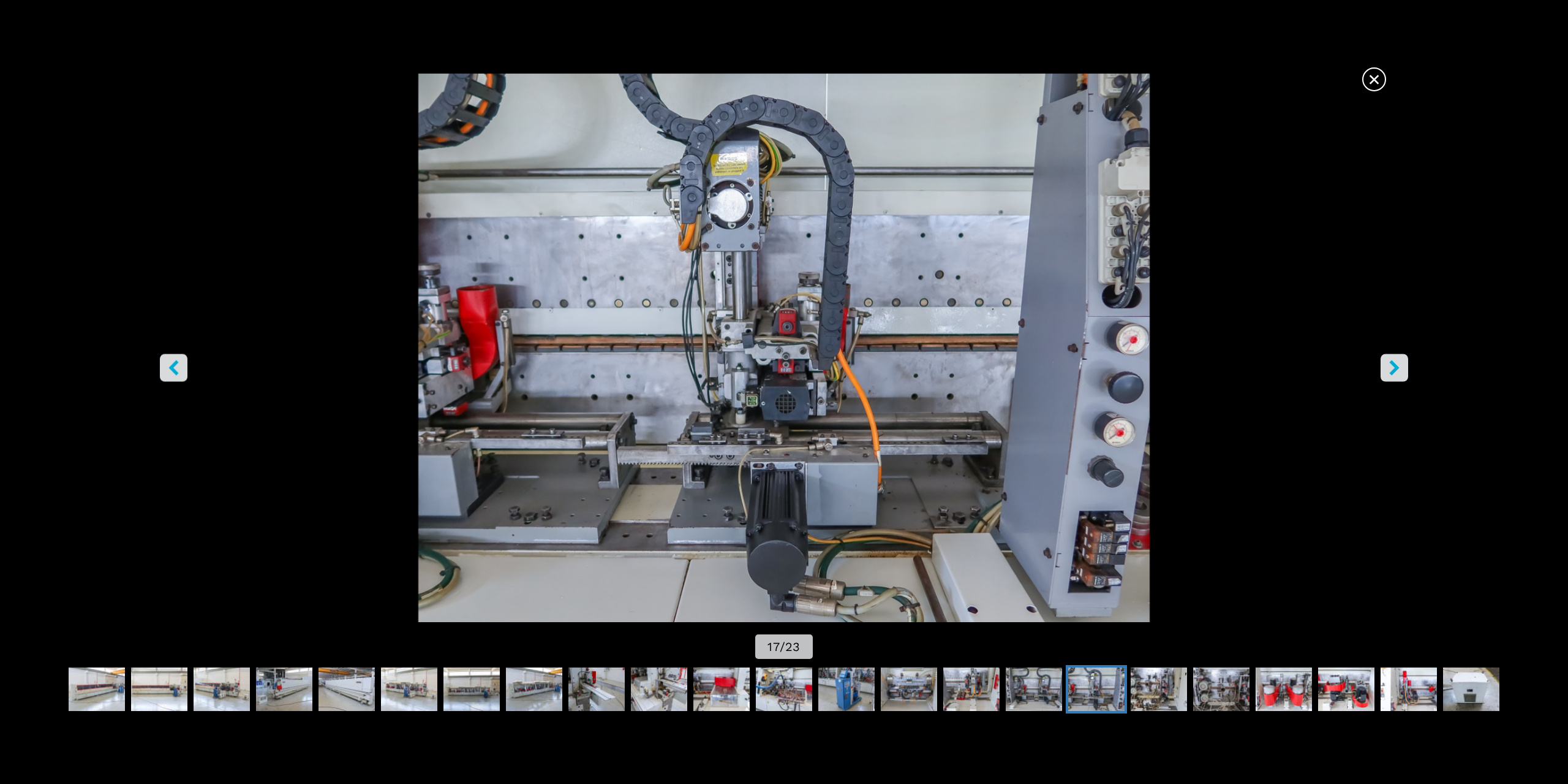
click at [1392, 363] on icon "right-button" at bounding box center [1394, 368] width 10 height 16
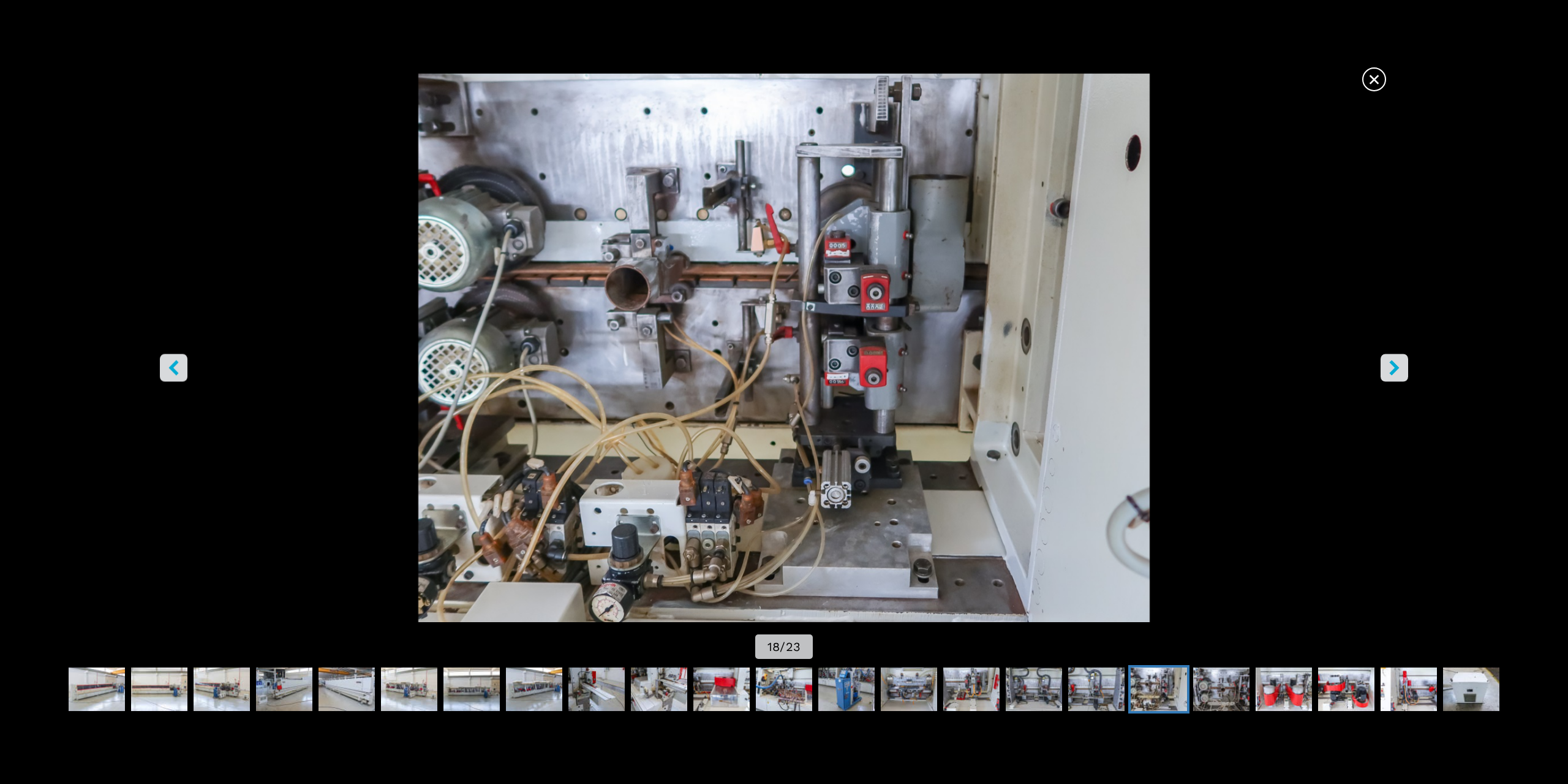
click at [1392, 363] on icon "right-button" at bounding box center [1394, 368] width 10 height 16
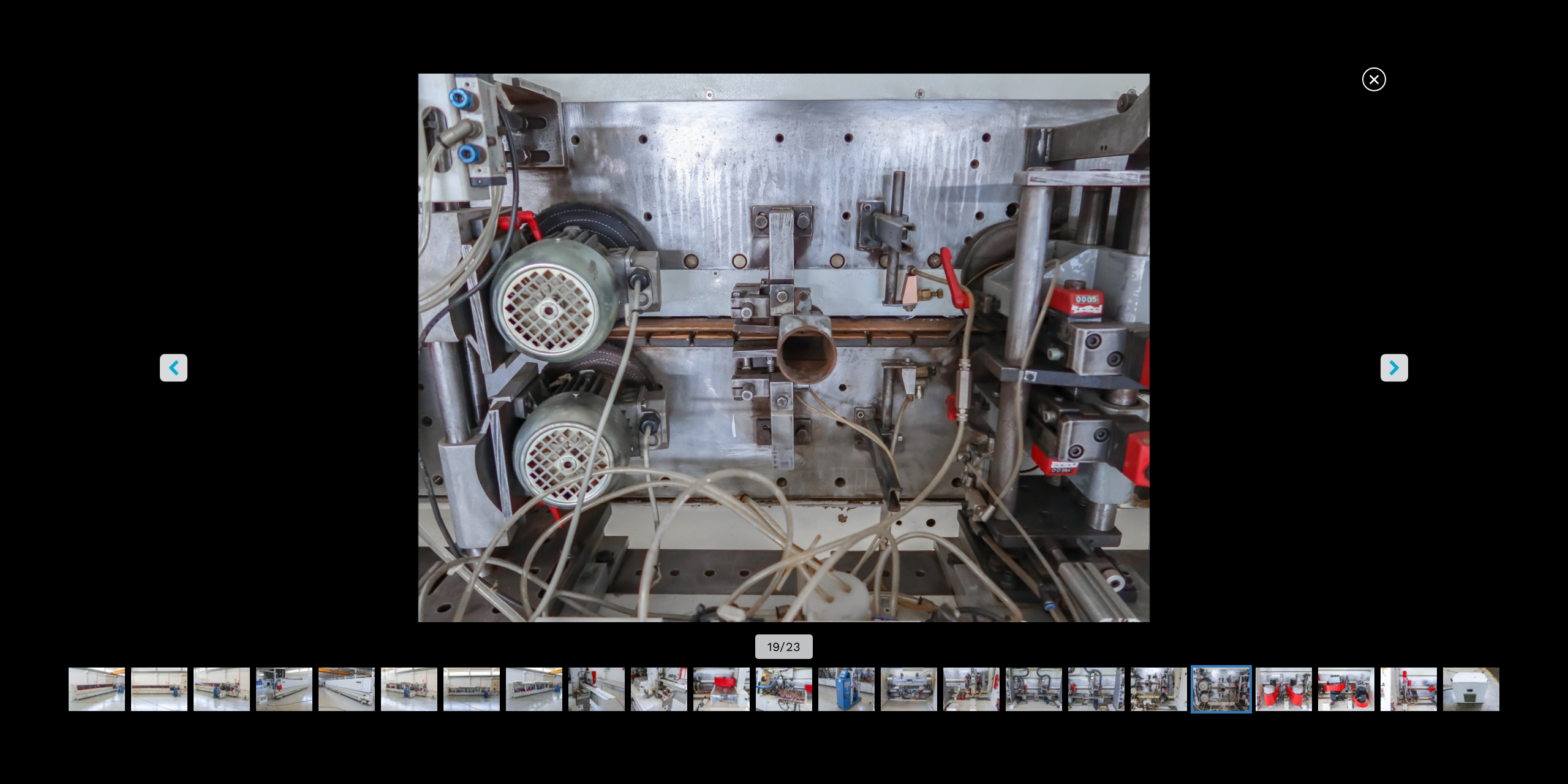
click at [1392, 363] on icon "right-button" at bounding box center [1394, 368] width 10 height 16
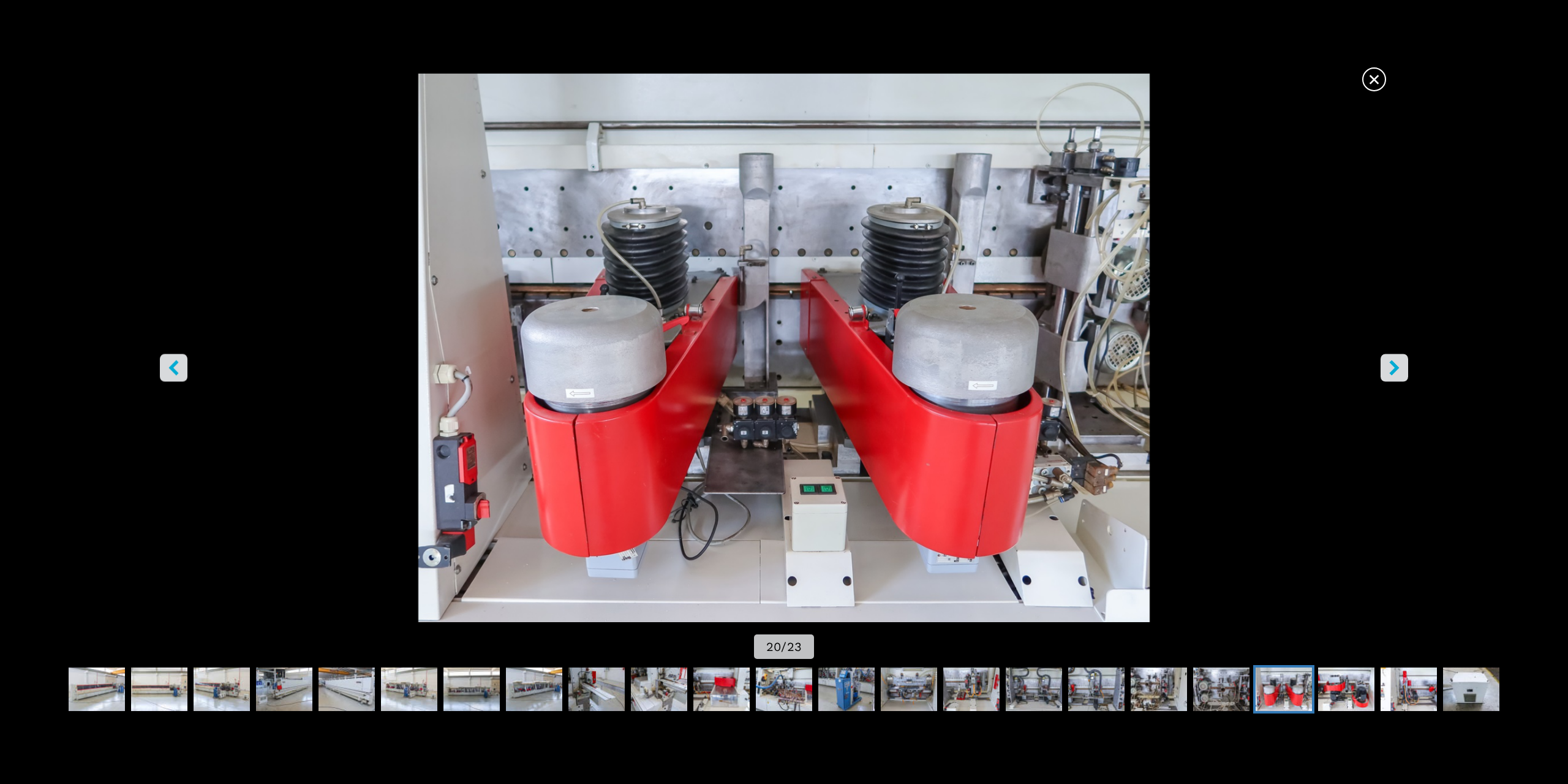
click at [1392, 363] on icon "right-button" at bounding box center [1394, 368] width 10 height 16
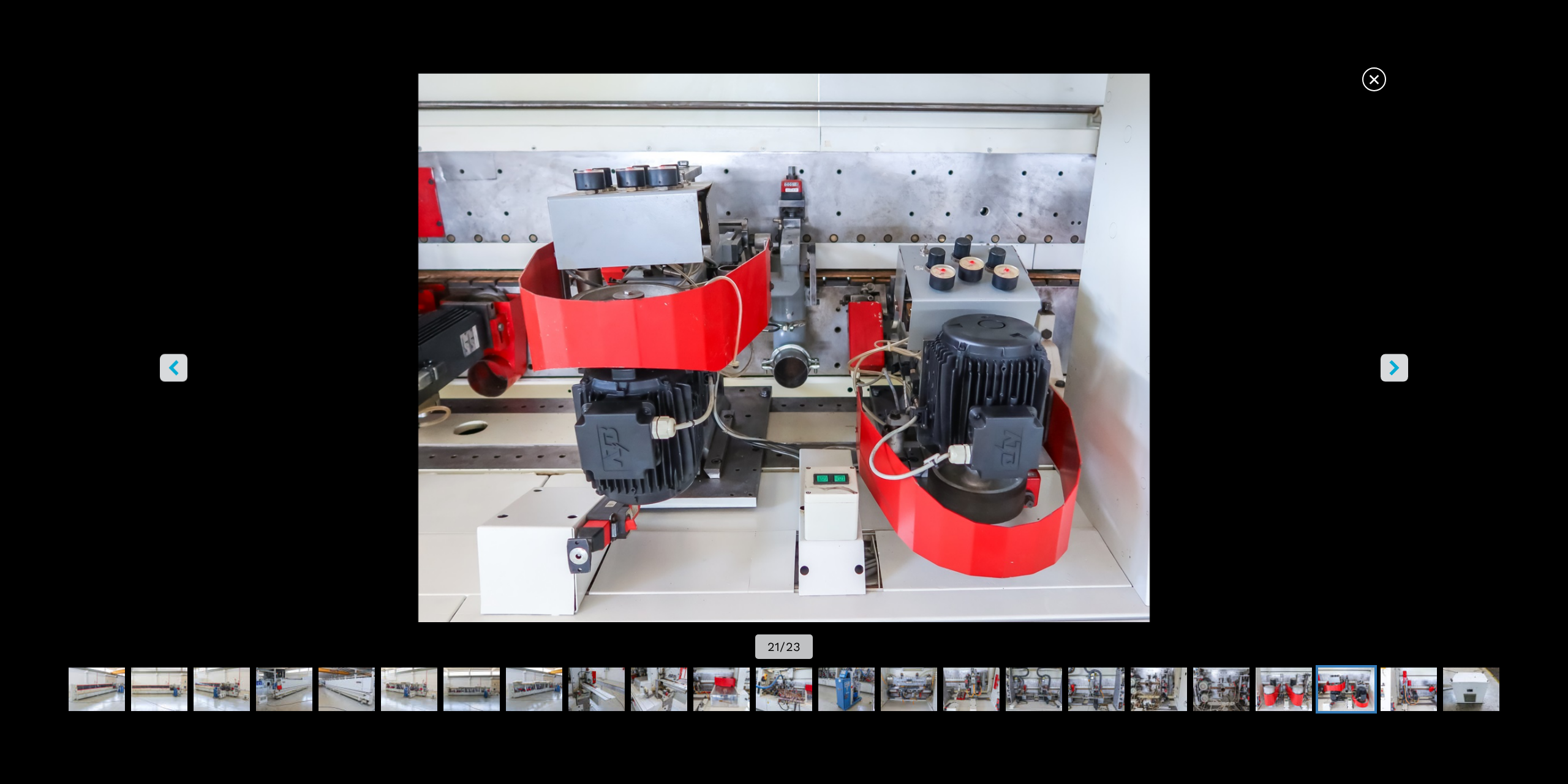
click at [1372, 83] on span "×" at bounding box center [1374, 77] width 22 height 22
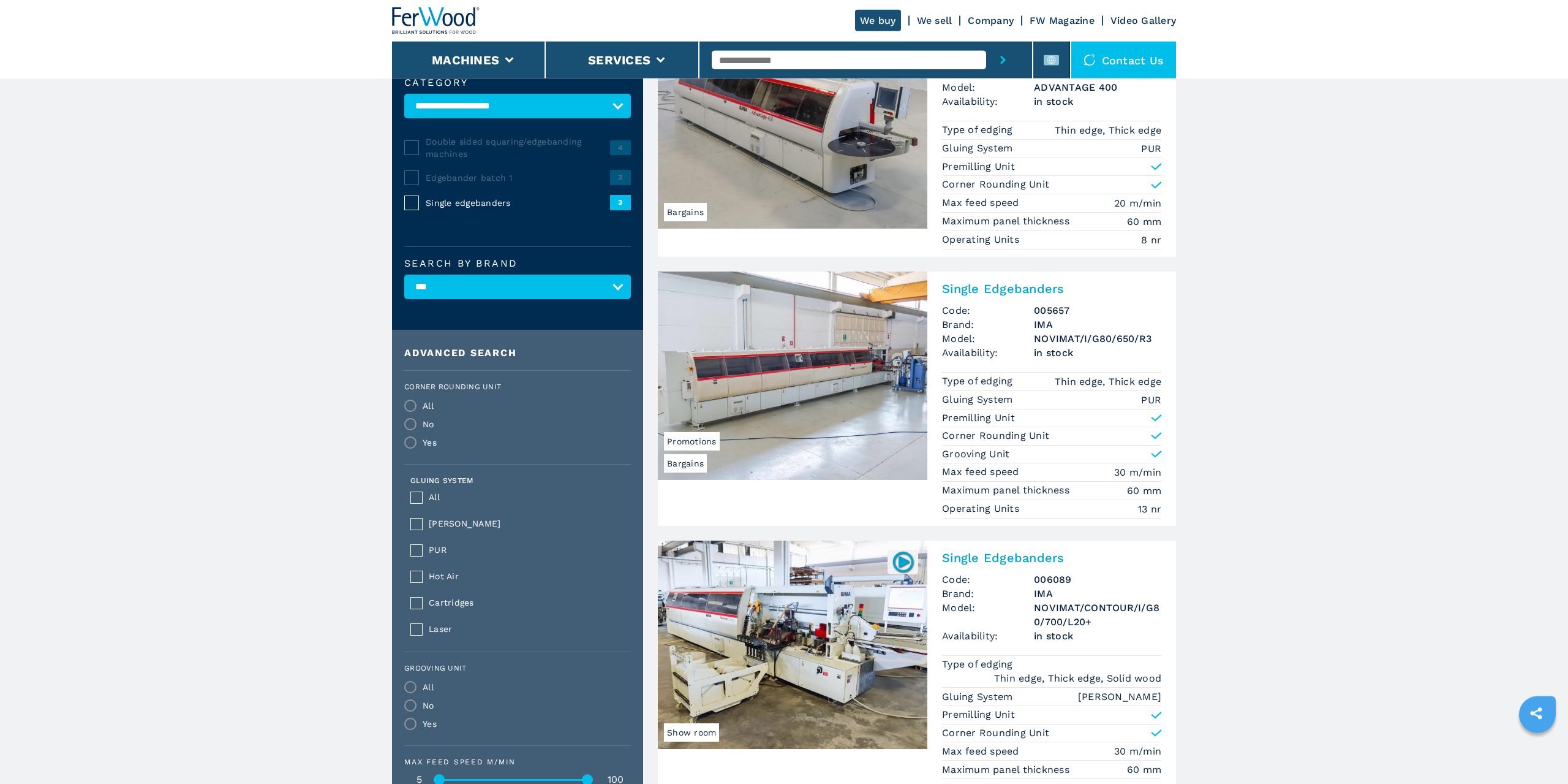
scroll to position [208, 0]
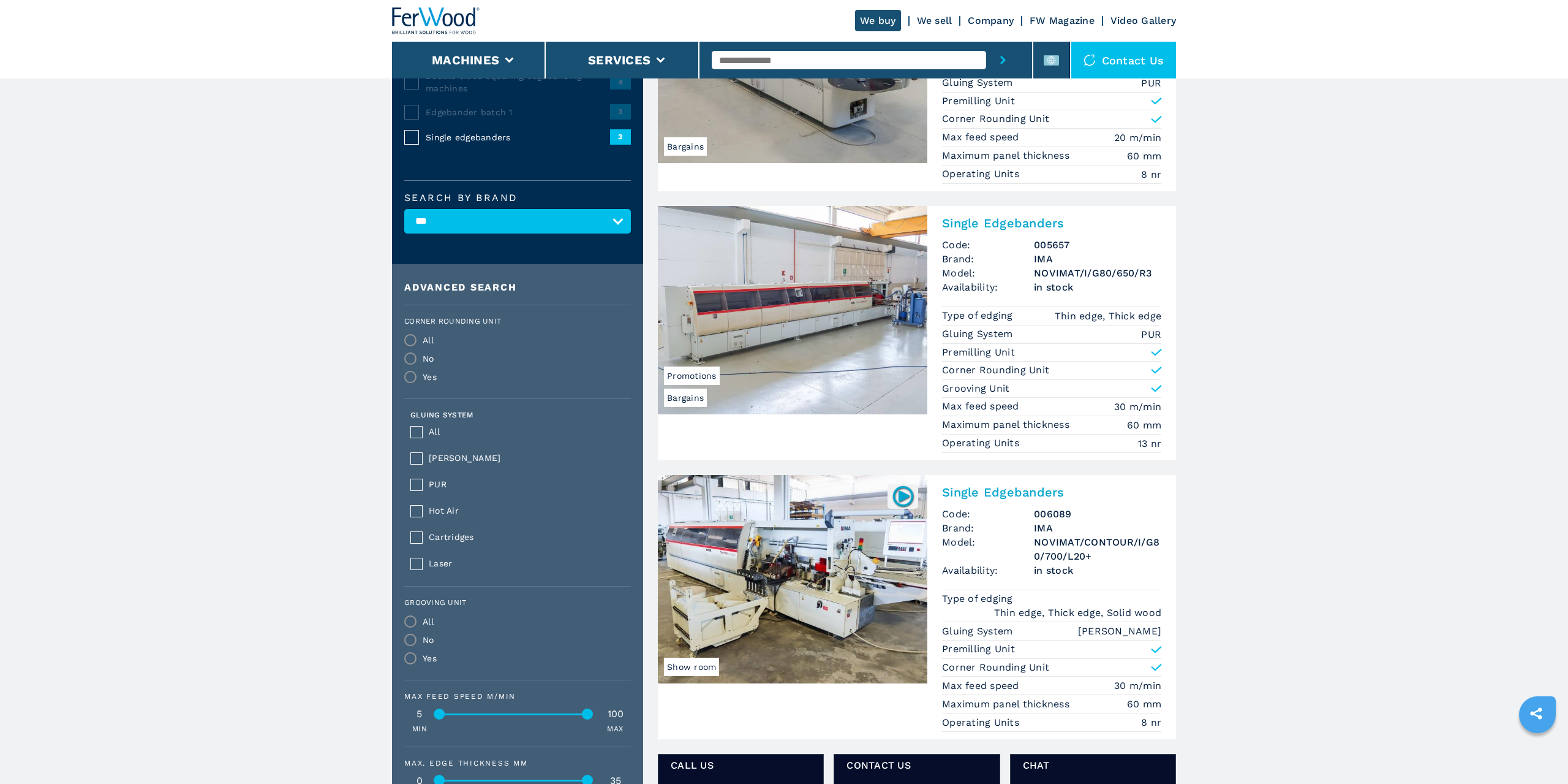
click at [993, 488] on h2 "Single Edgebanders" at bounding box center [1051, 492] width 220 height 15
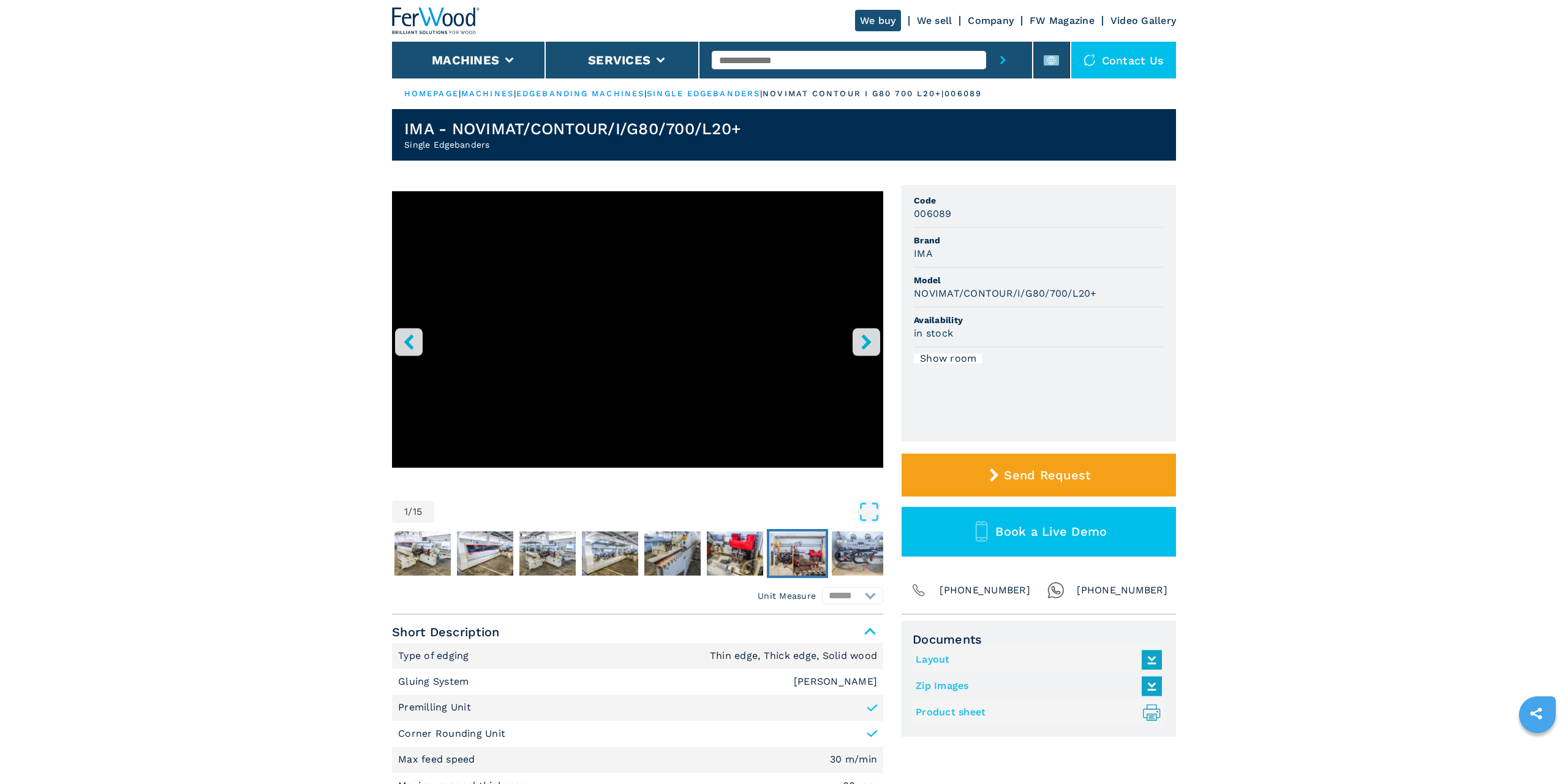
click at [792, 557] on img "Go to Slide 8" at bounding box center [798, 553] width 56 height 44
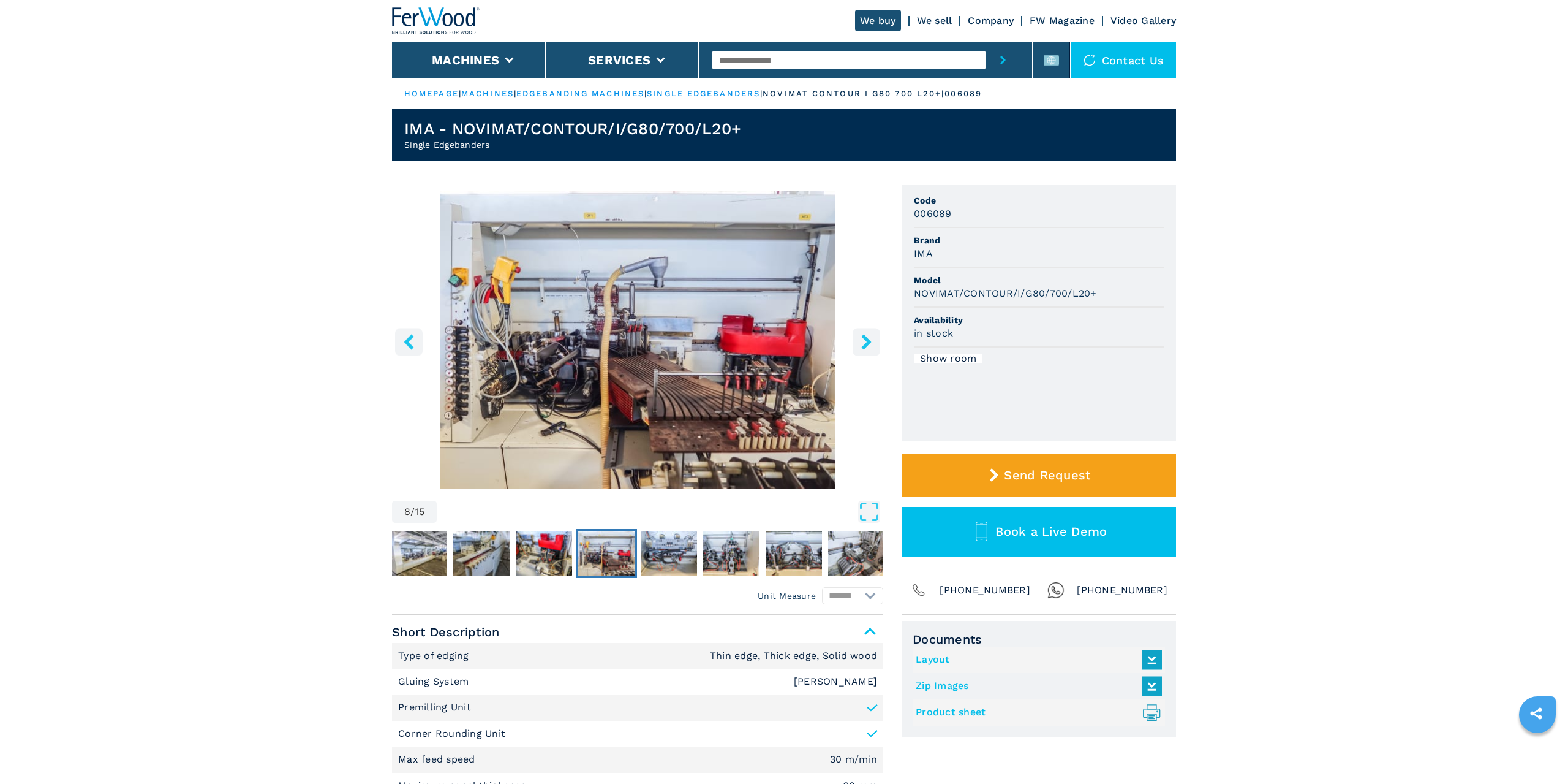
click at [862, 342] on icon "right-button" at bounding box center [867, 342] width 16 height 16
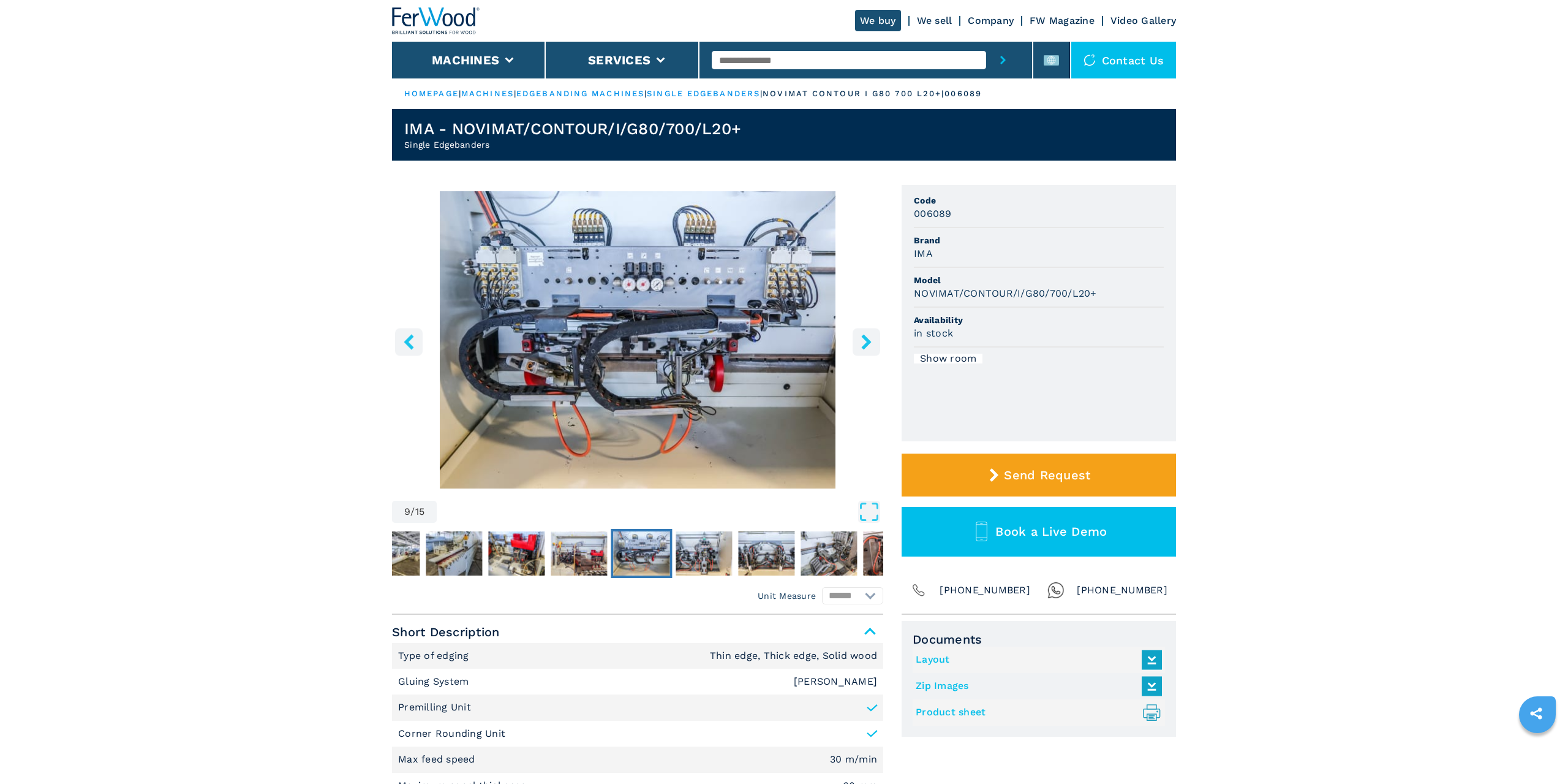
click at [862, 342] on icon "right-button" at bounding box center [867, 342] width 16 height 16
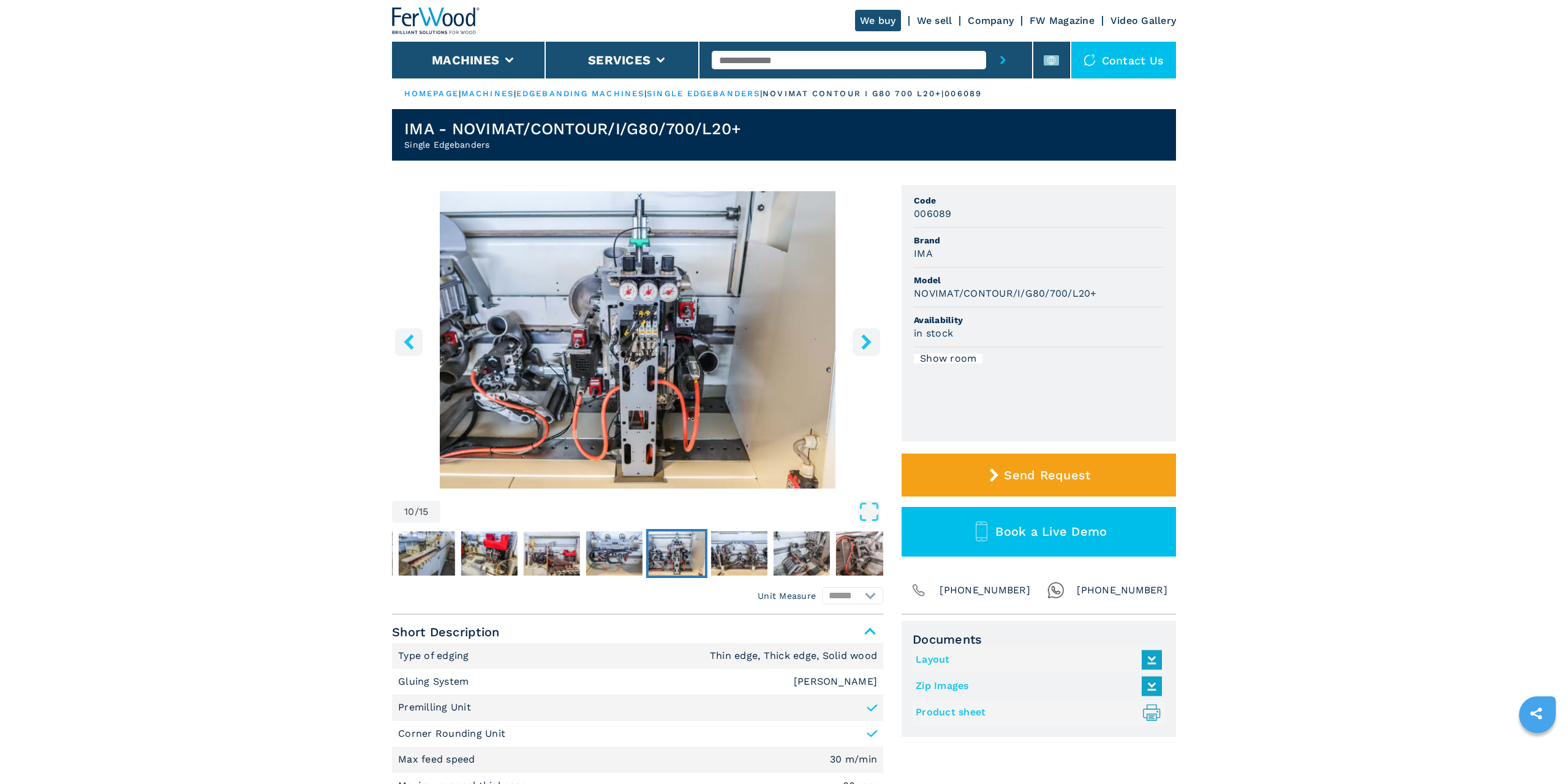
click at [862, 342] on icon "right-button" at bounding box center [867, 342] width 16 height 16
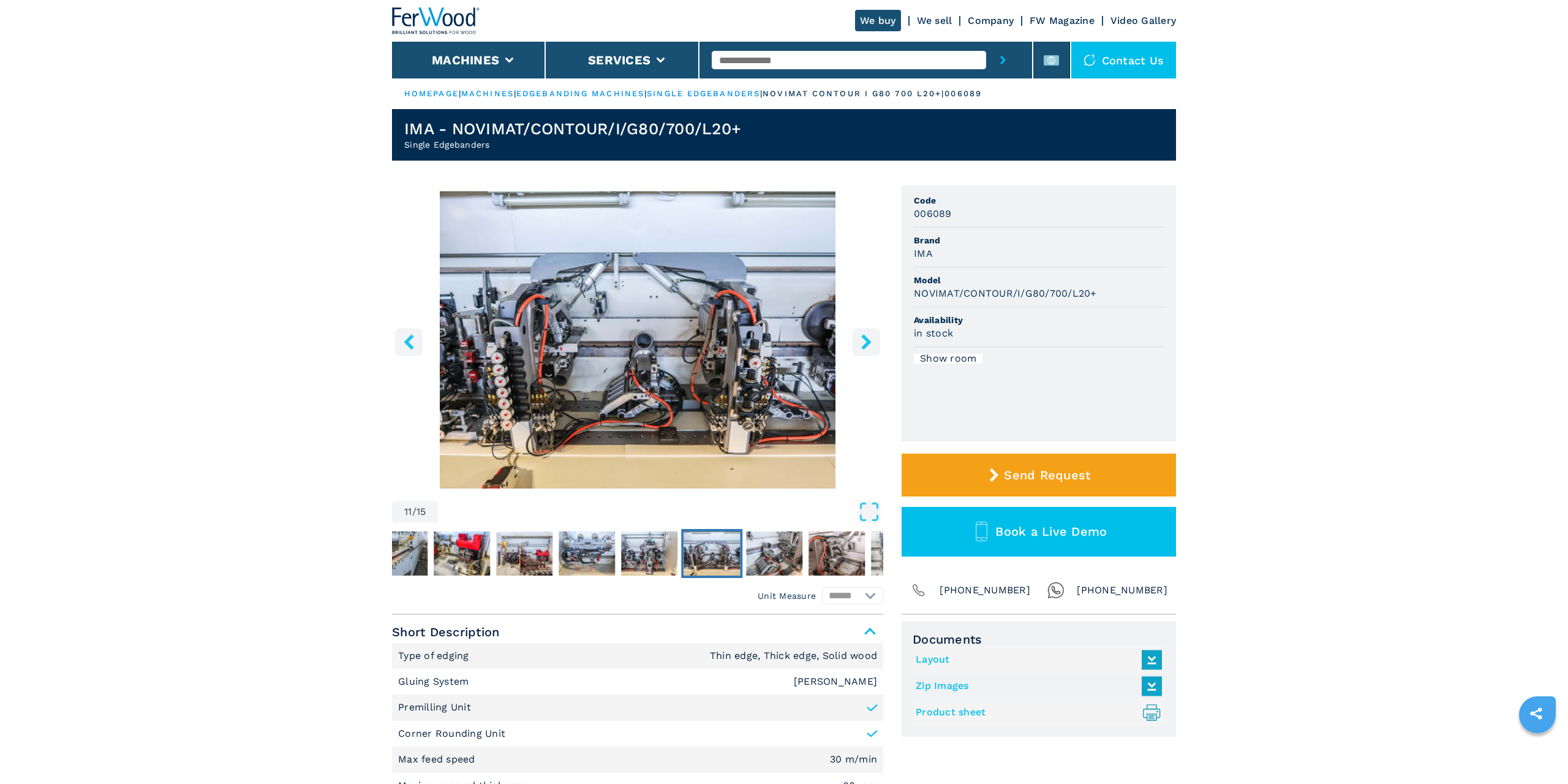
click at [862, 342] on icon "right-button" at bounding box center [867, 342] width 16 height 16
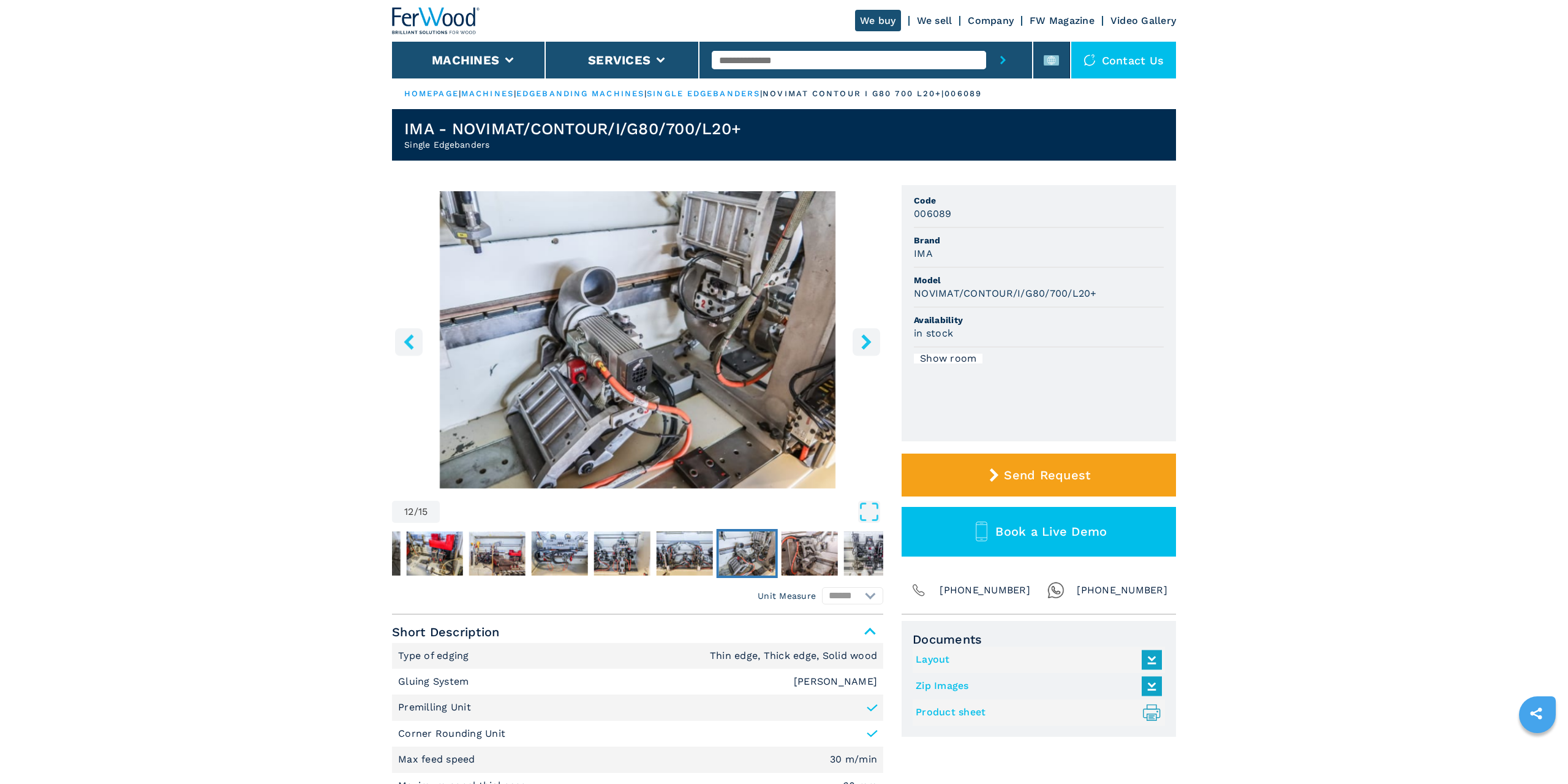
click at [407, 349] on icon "left-button" at bounding box center [409, 342] width 16 height 16
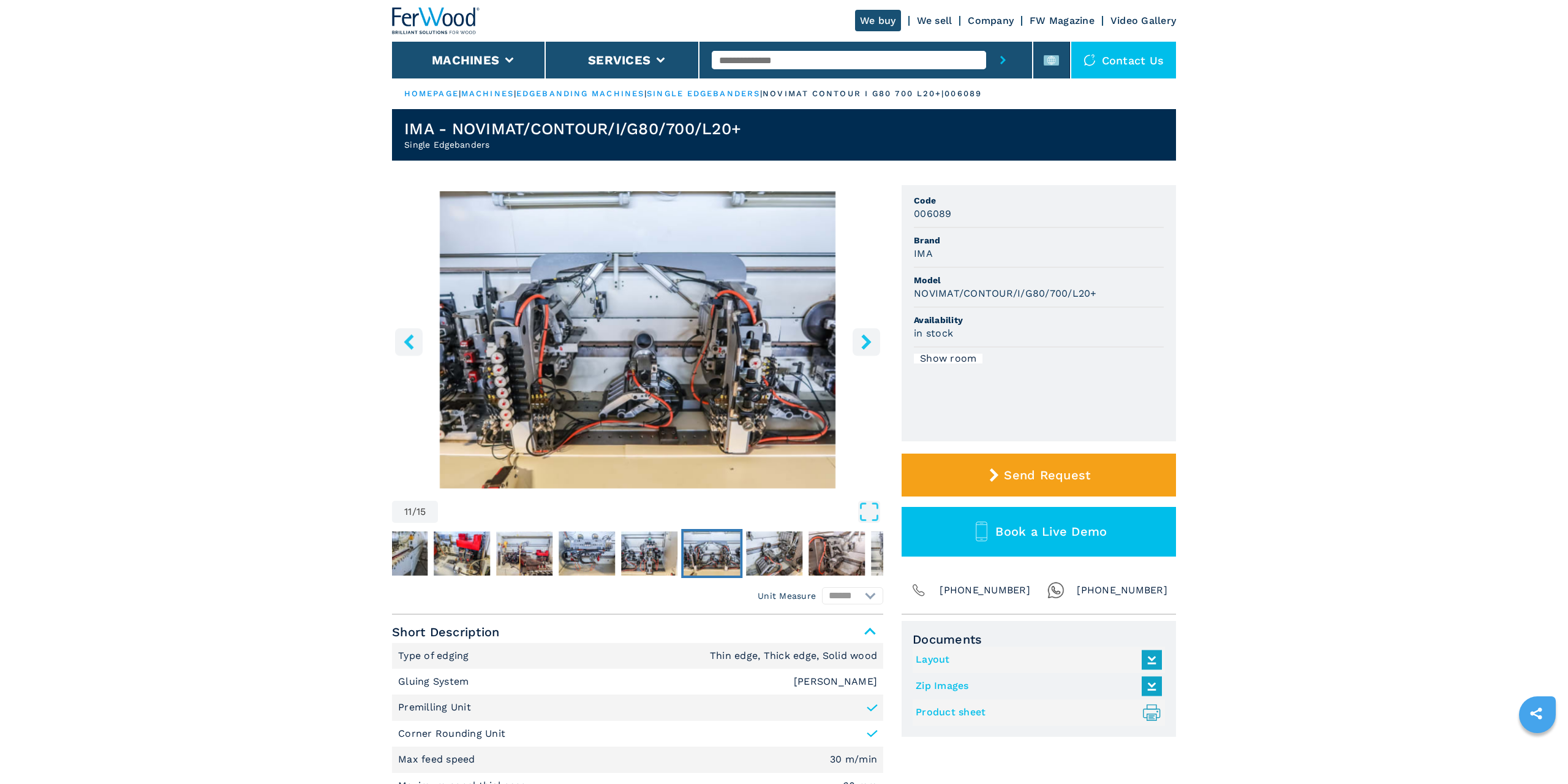
click at [840, 327] on img "Go to Slide 11" at bounding box center [638, 340] width 491 height 298
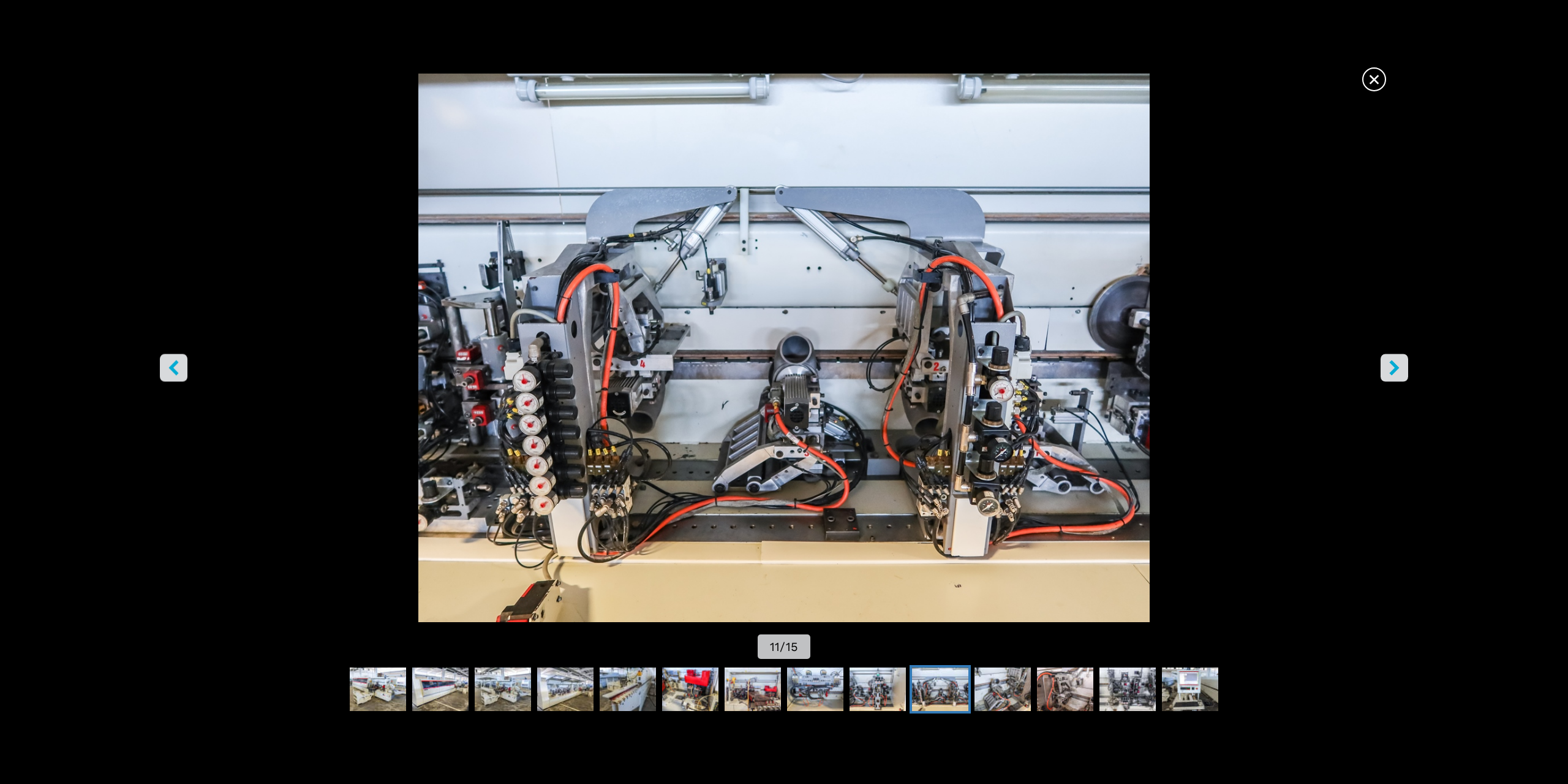
click at [1376, 68] on span "×" at bounding box center [1374, 77] width 22 height 22
